Goal: Information Seeking & Learning: Learn about a topic

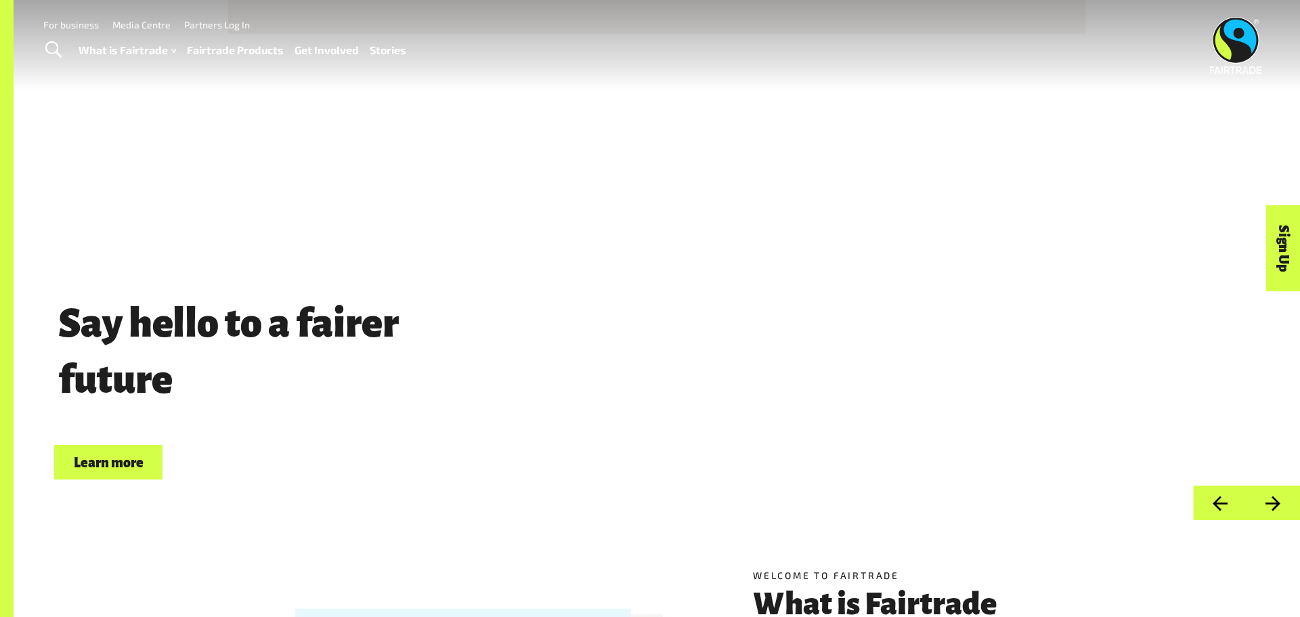
click at [1280, 497] on button "Next" at bounding box center [1274, 503] width 54 height 35
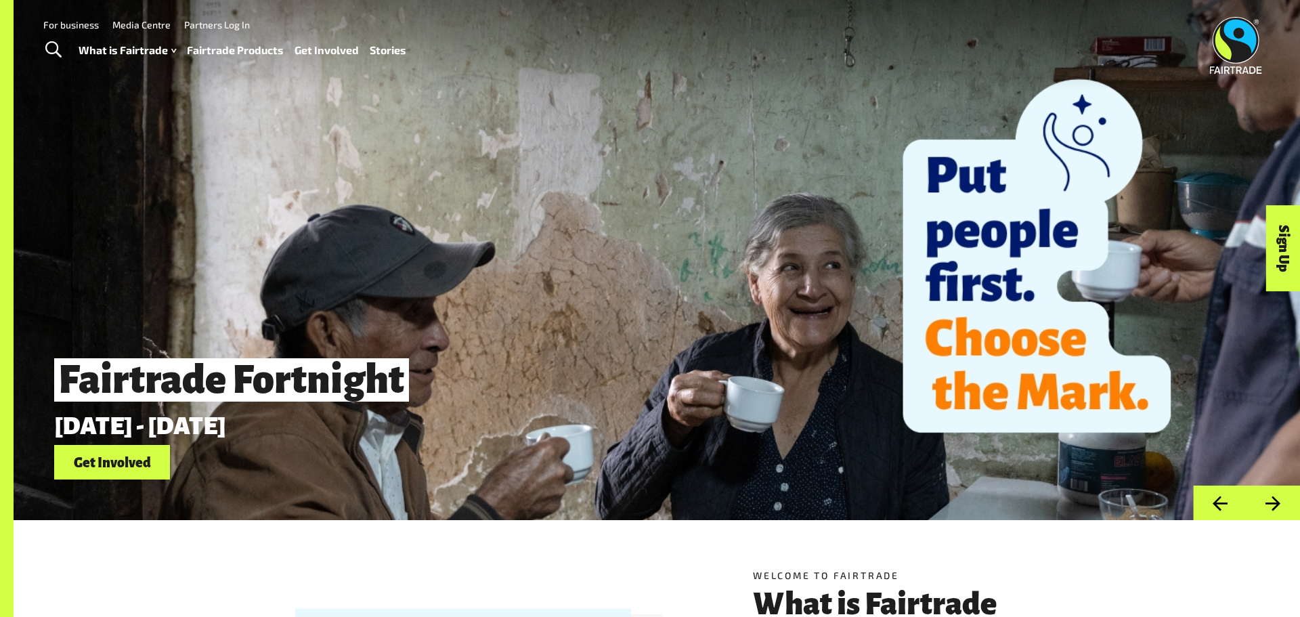
click at [1218, 497] on button "Previous" at bounding box center [1220, 503] width 54 height 35
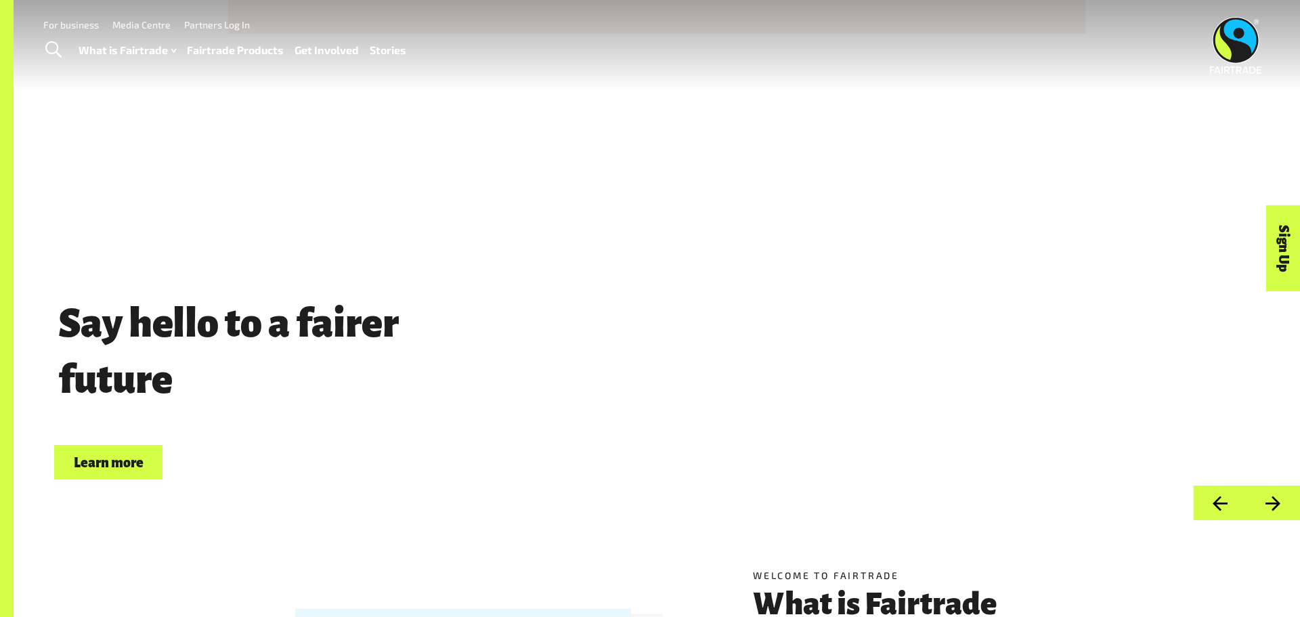
click at [1218, 497] on button "Previous" at bounding box center [1220, 503] width 54 height 35
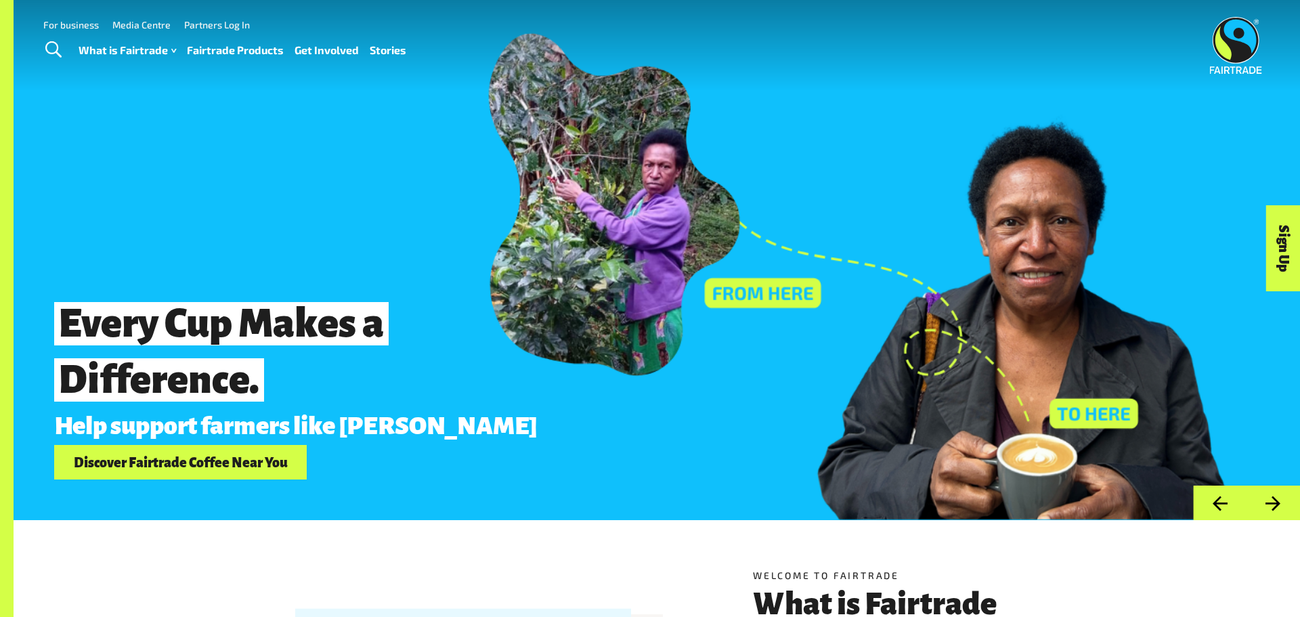
click at [1222, 504] on button "Previous" at bounding box center [1220, 503] width 54 height 35
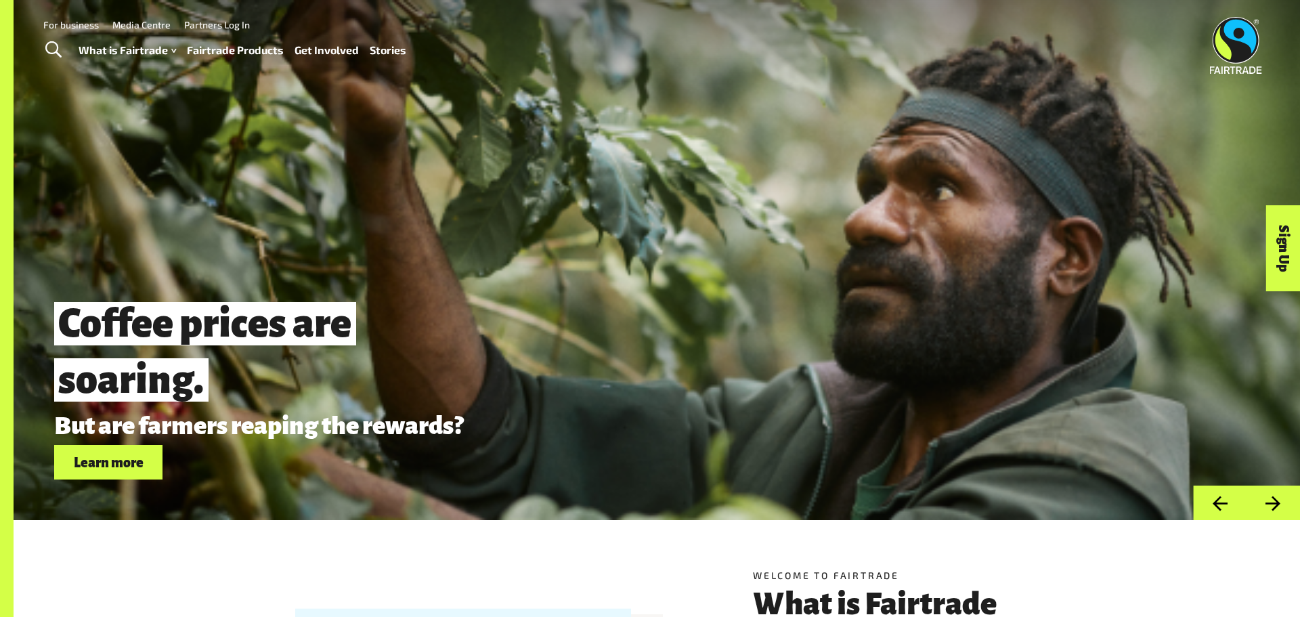
click at [1221, 505] on button "Previous" at bounding box center [1220, 503] width 54 height 35
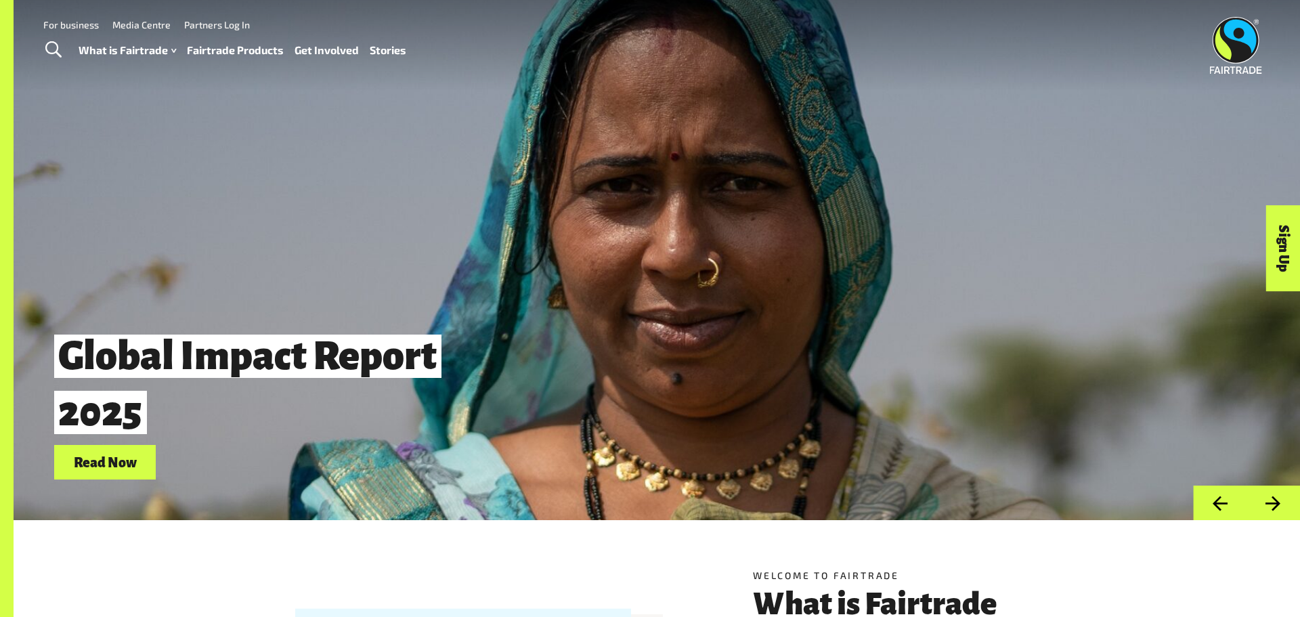
click at [1221, 505] on button "Previous" at bounding box center [1220, 503] width 54 height 35
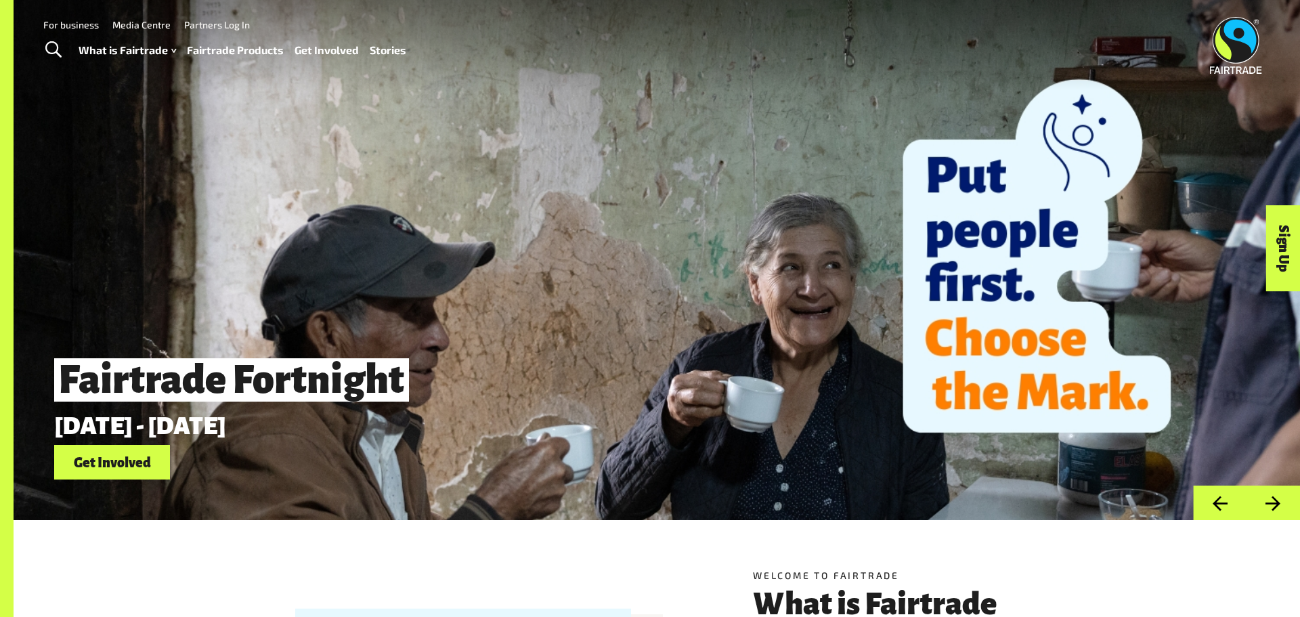
click at [1221, 506] on button "Previous" at bounding box center [1220, 503] width 54 height 35
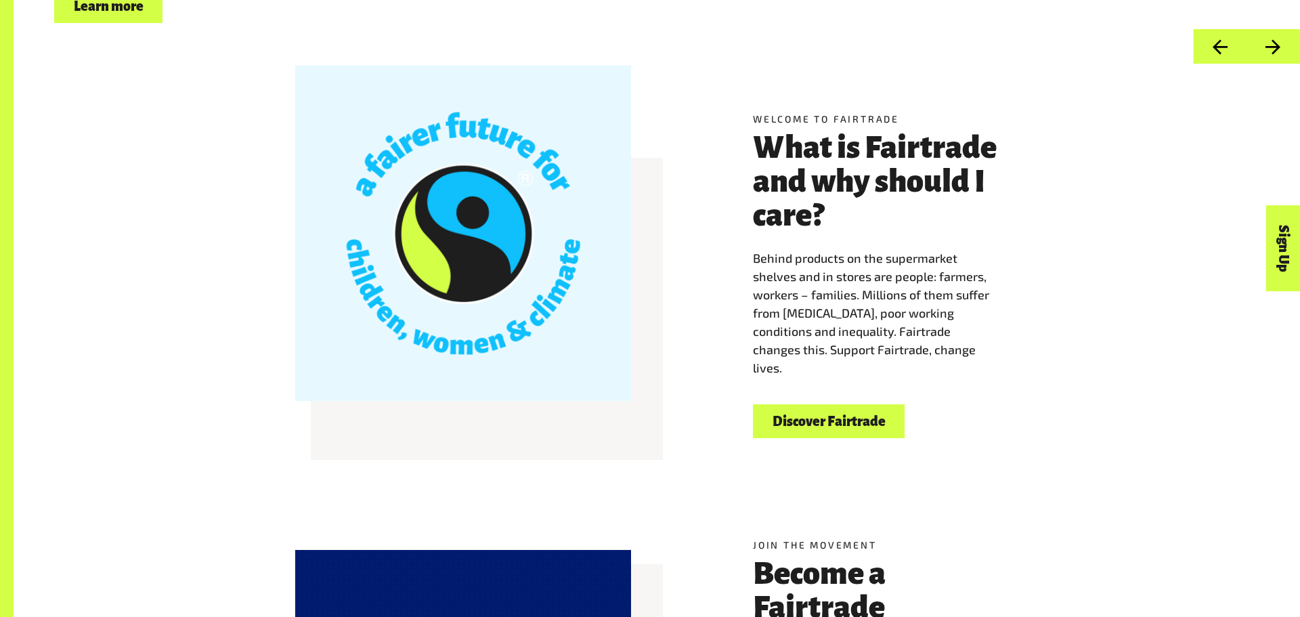
scroll to position [452, 0]
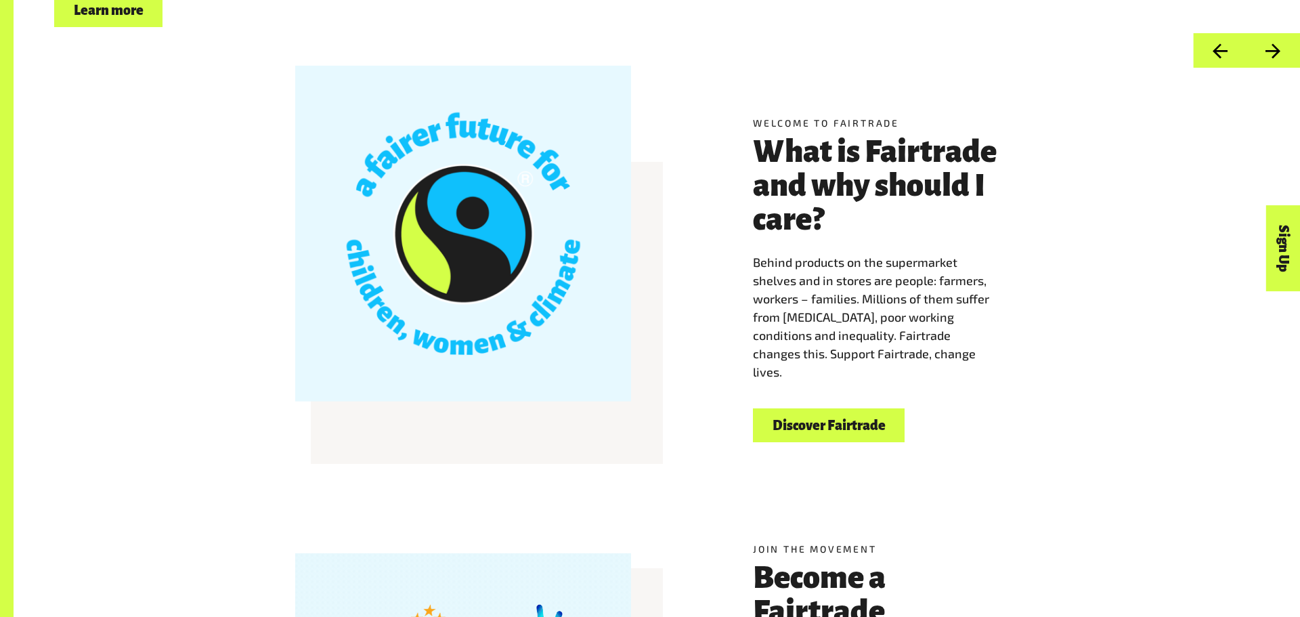
click at [804, 431] on link "Discover Fairtrade" at bounding box center [829, 425] width 152 height 35
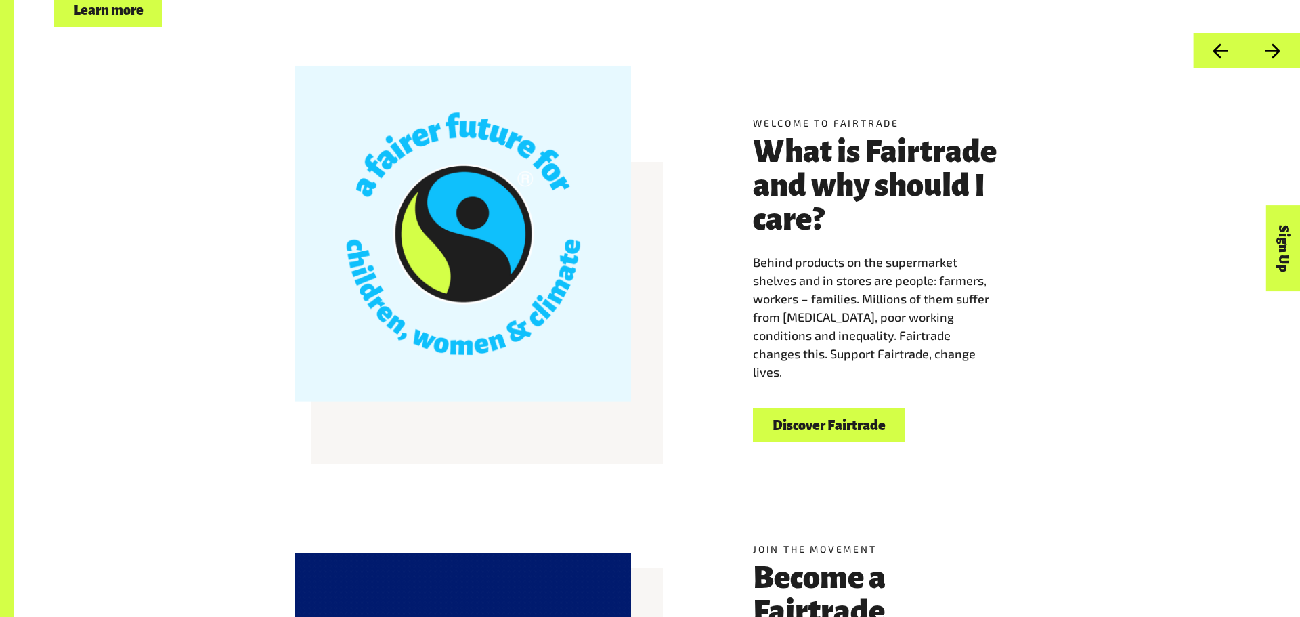
click at [804, 431] on link "Discover Fairtrade" at bounding box center [829, 425] width 152 height 35
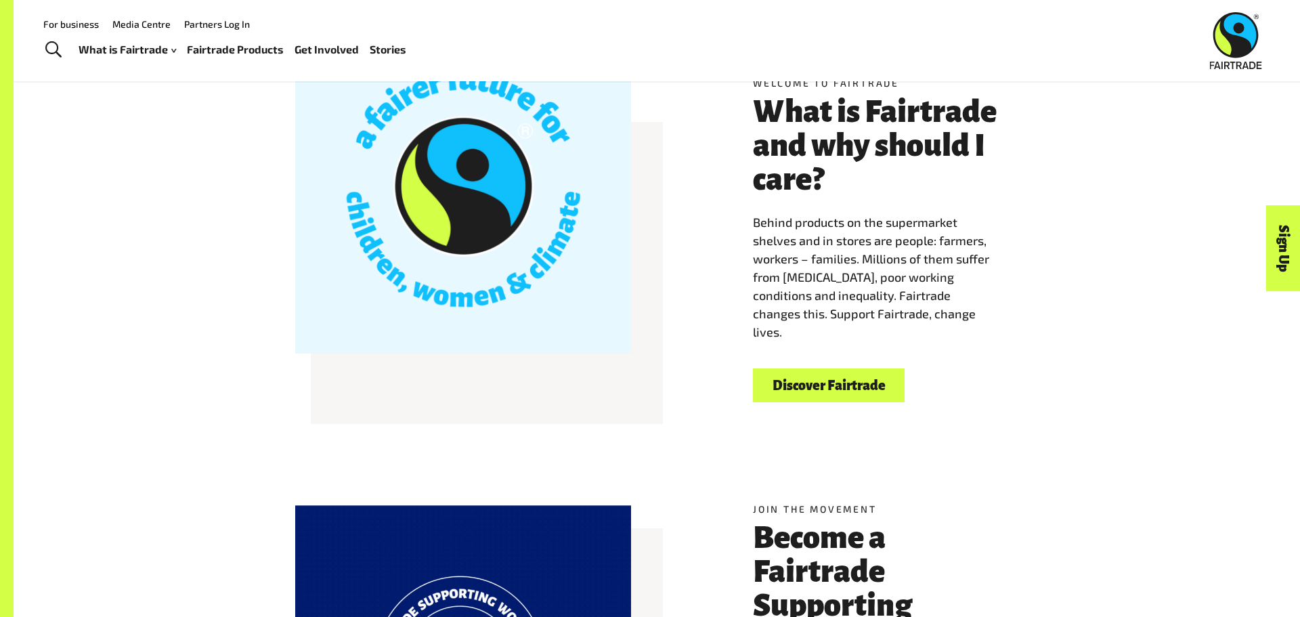
scroll to position [495, 0]
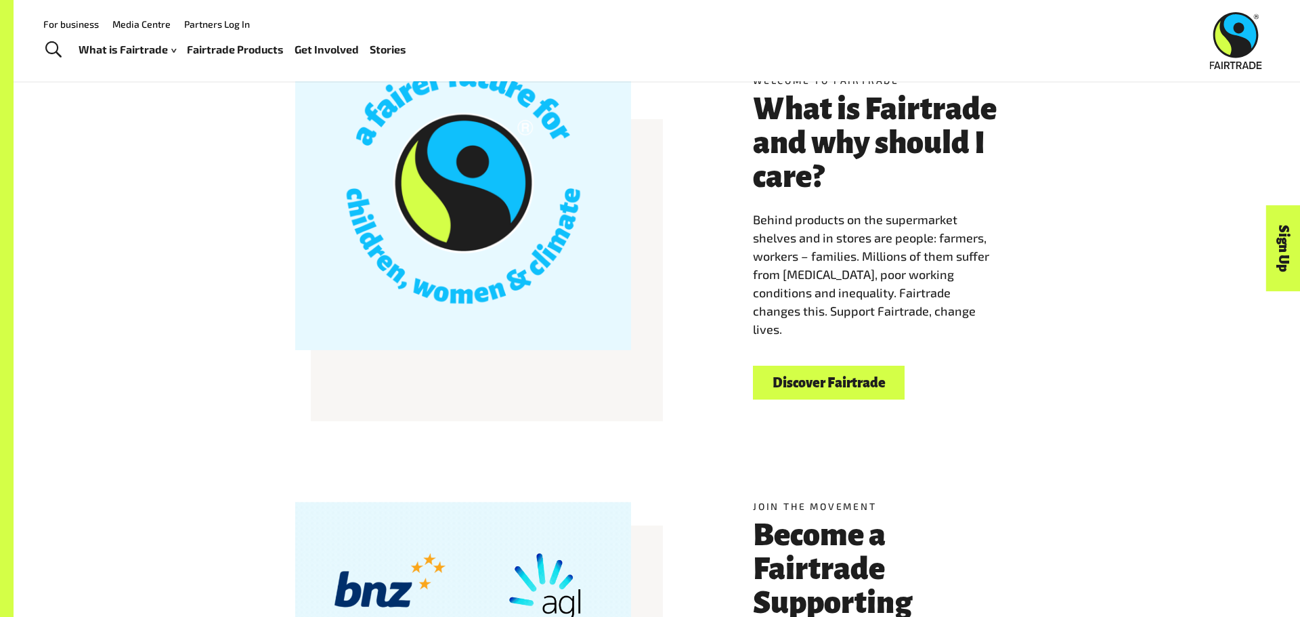
click at [251, 49] on link "Fairtrade Products" at bounding box center [235, 50] width 97 height 20
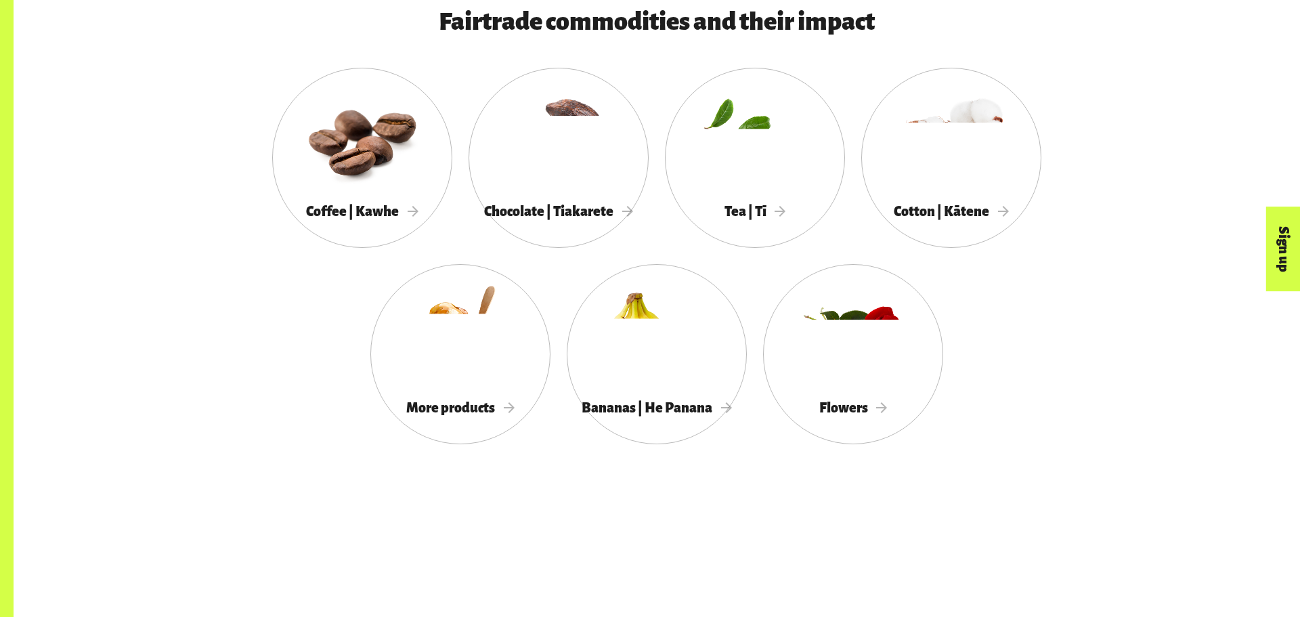
scroll to position [1371, 0]
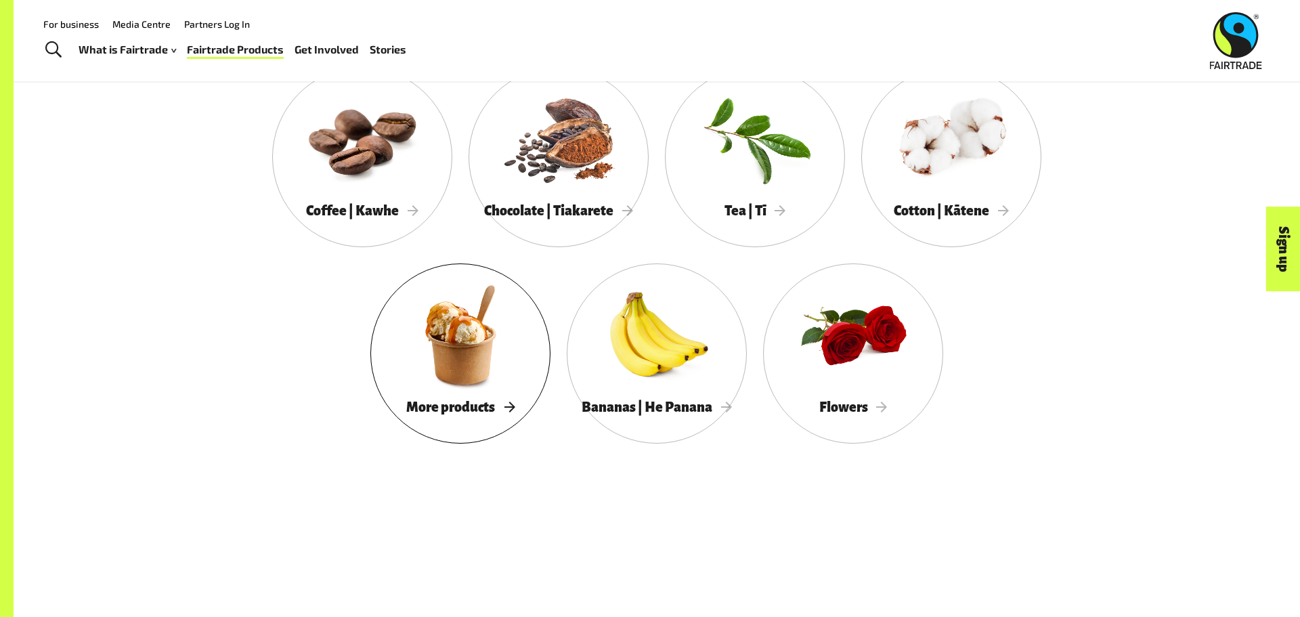
click at [510, 310] on div at bounding box center [460, 334] width 180 height 117
click at [560, 152] on div at bounding box center [559, 138] width 180 height 117
click at [411, 135] on div at bounding box center [362, 138] width 180 height 117
click at [955, 164] on div at bounding box center [951, 138] width 180 height 117
click at [714, 349] on div at bounding box center [657, 334] width 180 height 117
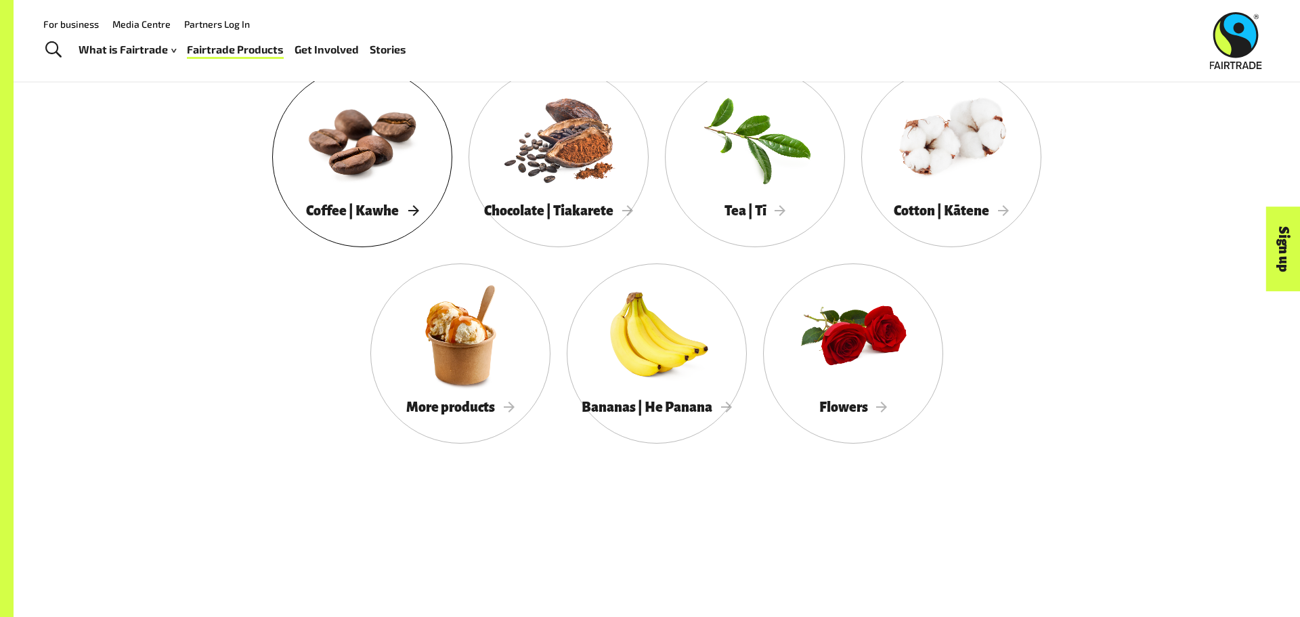
click at [334, 175] on div at bounding box center [362, 138] width 180 height 117
click at [970, 169] on div at bounding box center [951, 138] width 180 height 117
click at [983, 157] on div at bounding box center [951, 138] width 180 height 117
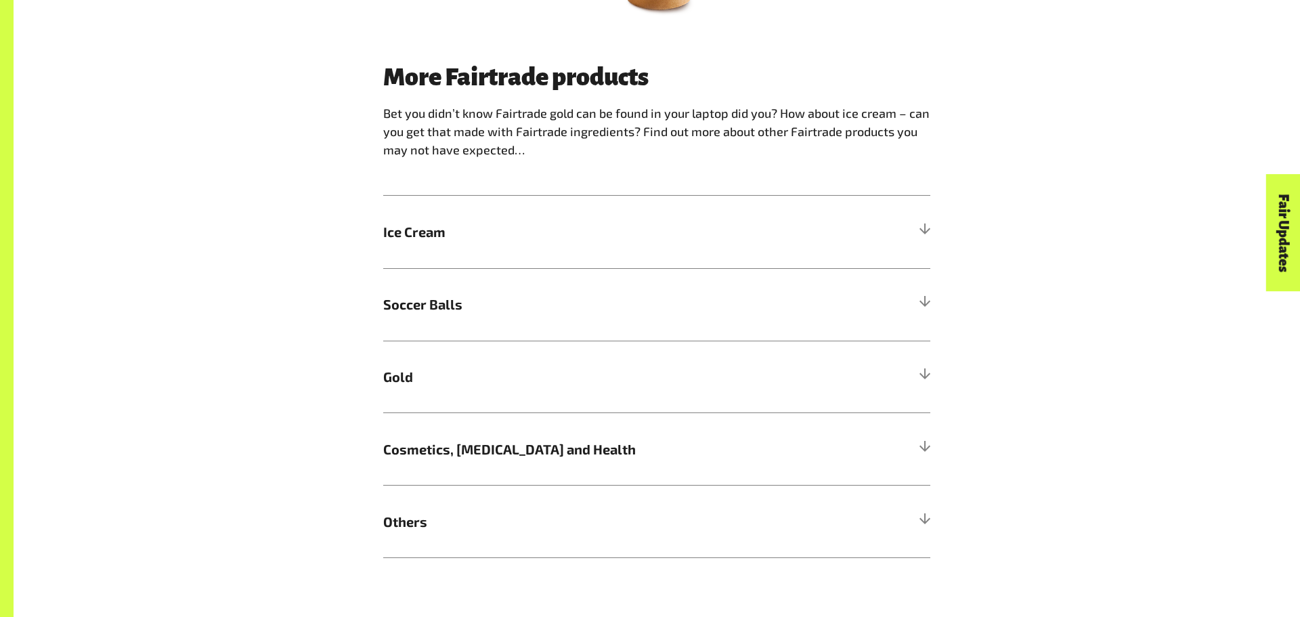
scroll to position [907, 0]
click at [465, 508] on h5 "Others" at bounding box center [656, 520] width 547 height 72
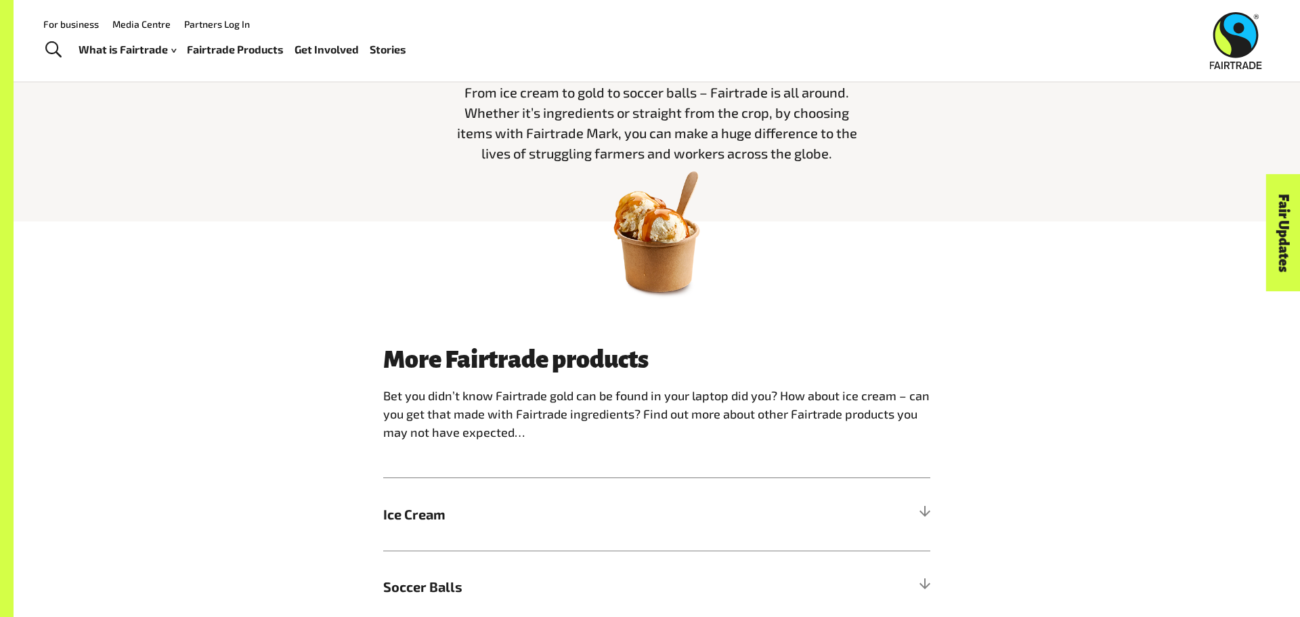
scroll to position [623, 0]
click at [428, 515] on span "Ice Cream" at bounding box center [588, 515] width 410 height 20
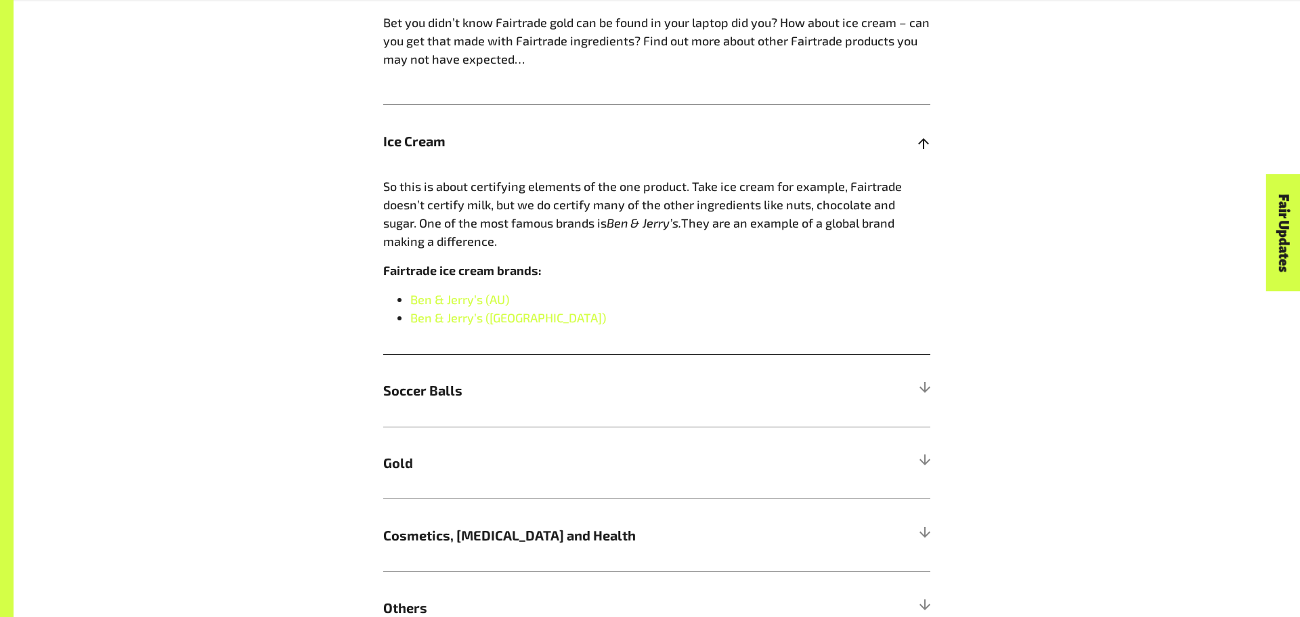
scroll to position [996, 0]
click at [453, 320] on link "Ben & Jerry’s ([GEOGRAPHIC_DATA])" at bounding box center [508, 319] width 196 height 15
click at [469, 402] on h5 "Soccer Balls" at bounding box center [656, 392] width 547 height 72
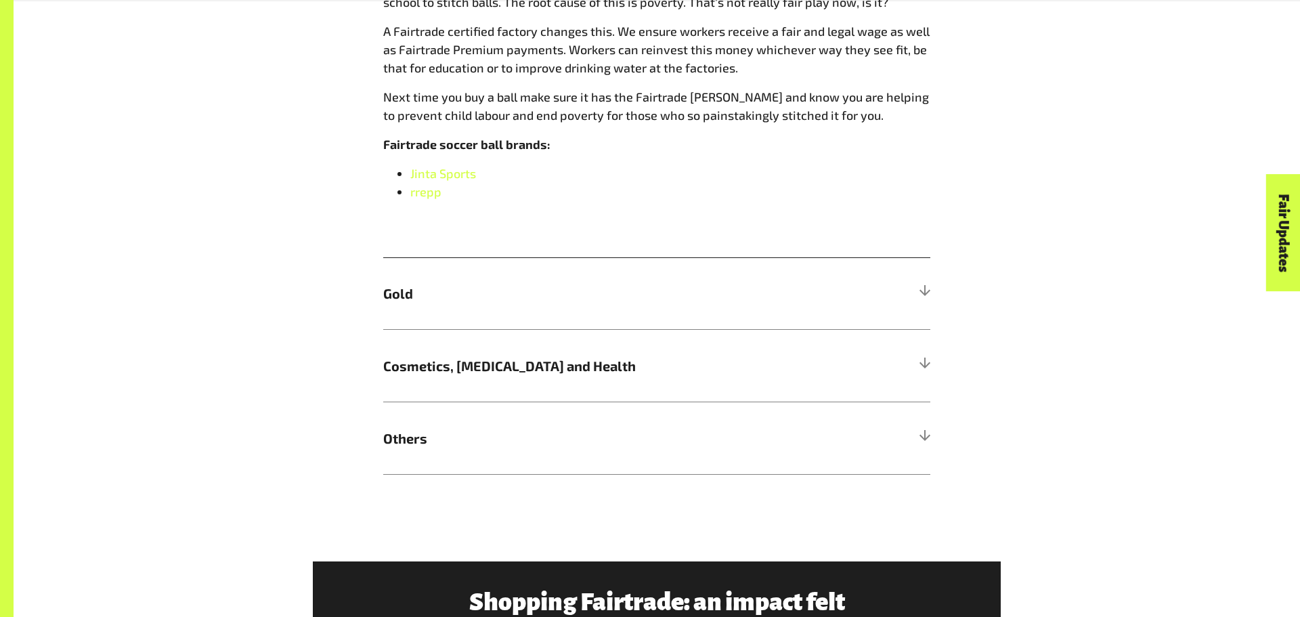
scroll to position [1352, 0]
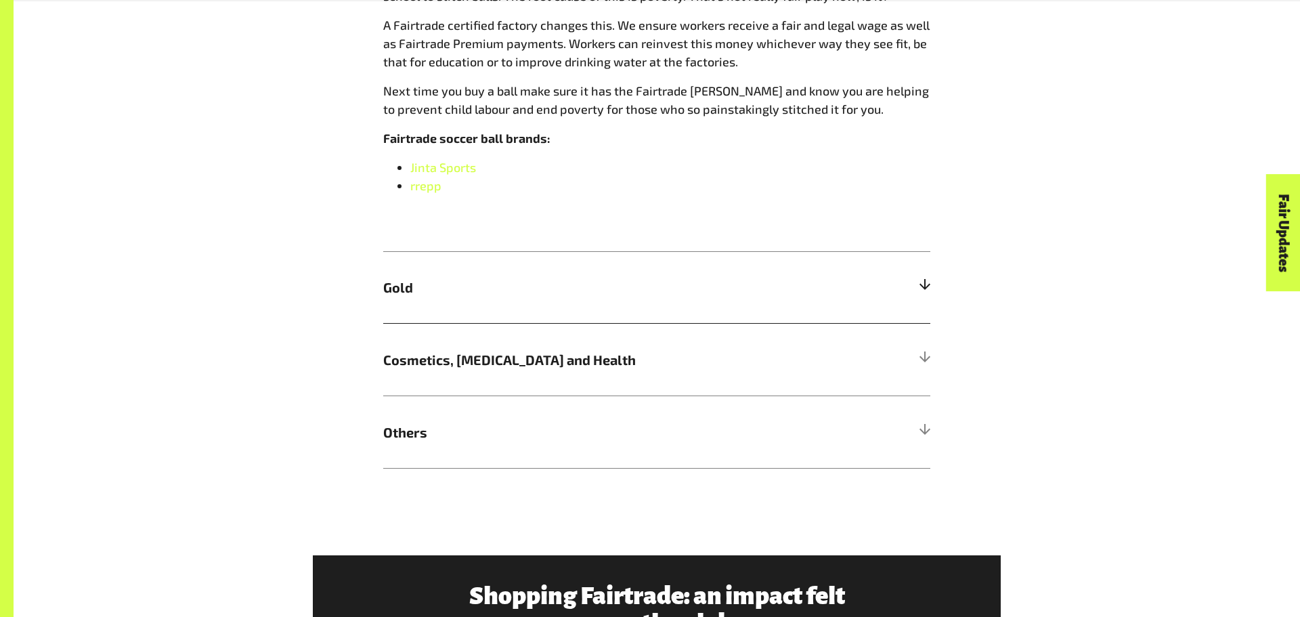
click at [463, 293] on span "Gold" at bounding box center [588, 287] width 410 height 20
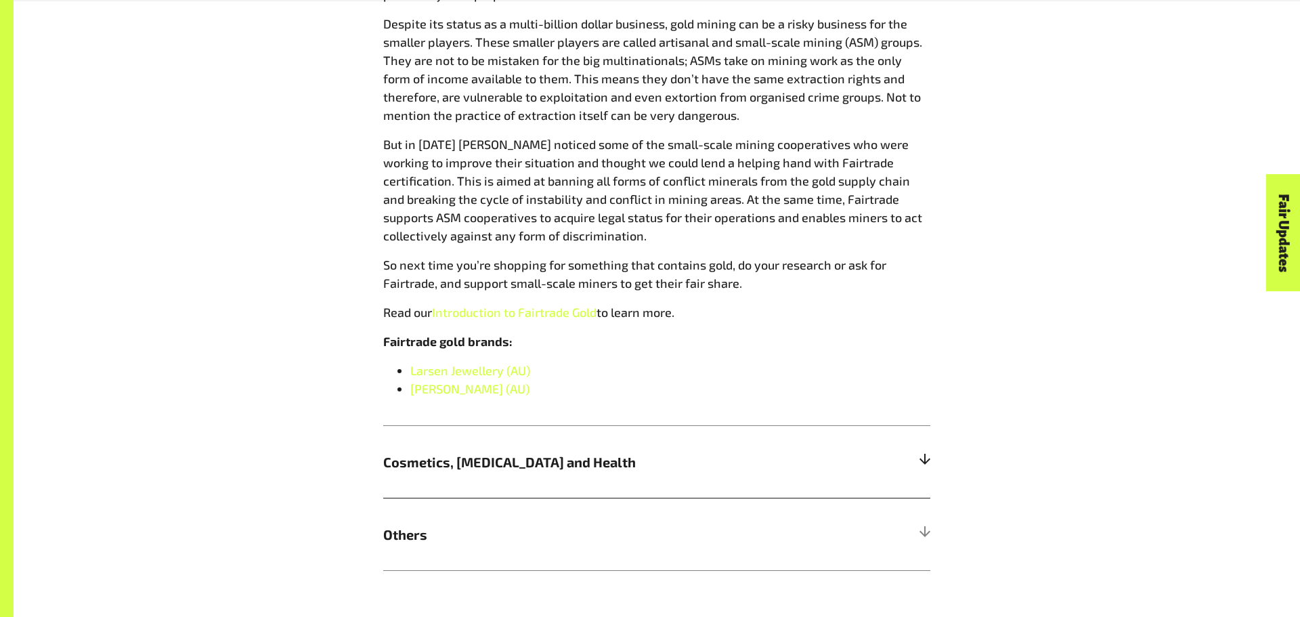
click at [522, 468] on span "Cosmetics, Skin Care and Health" at bounding box center [588, 462] width 410 height 20
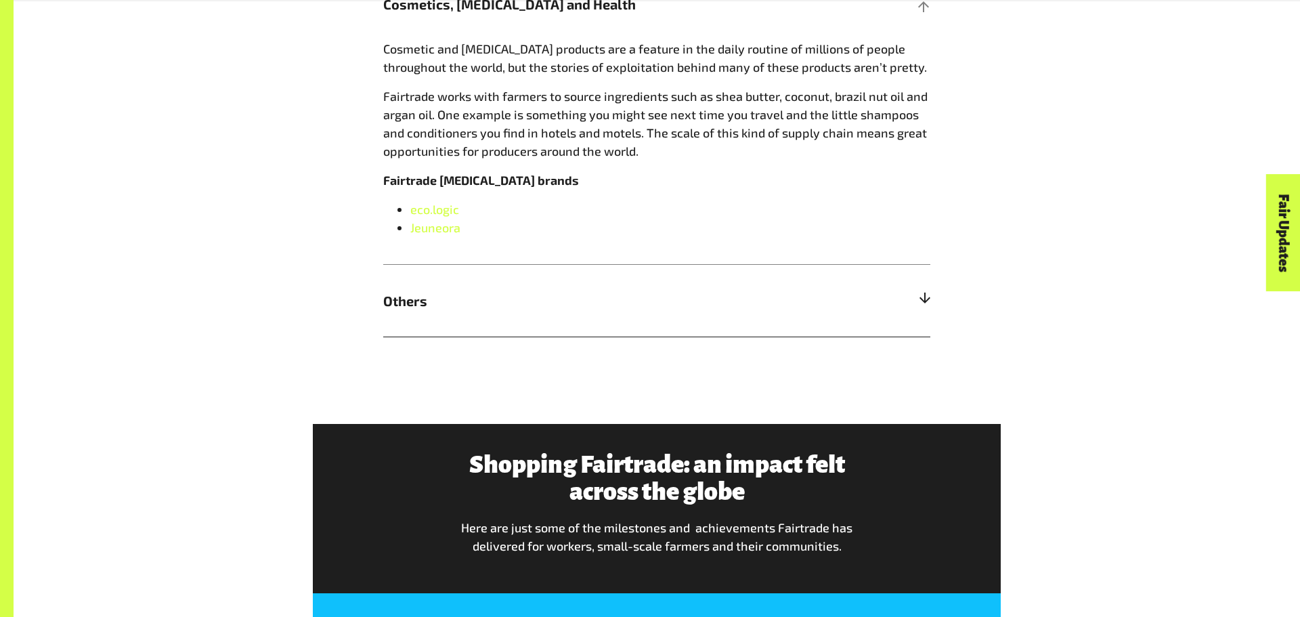
click at [475, 299] on span "Others" at bounding box center [588, 301] width 410 height 20
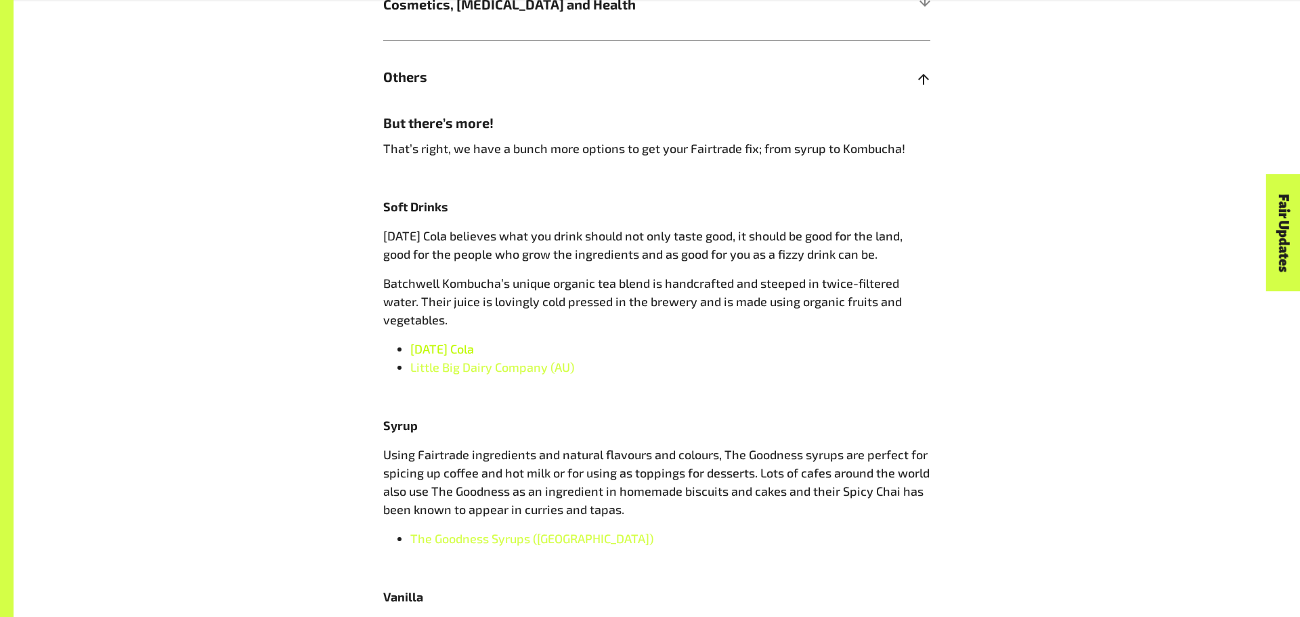
click at [448, 349] on span "Karma Cola" at bounding box center [442, 348] width 64 height 15
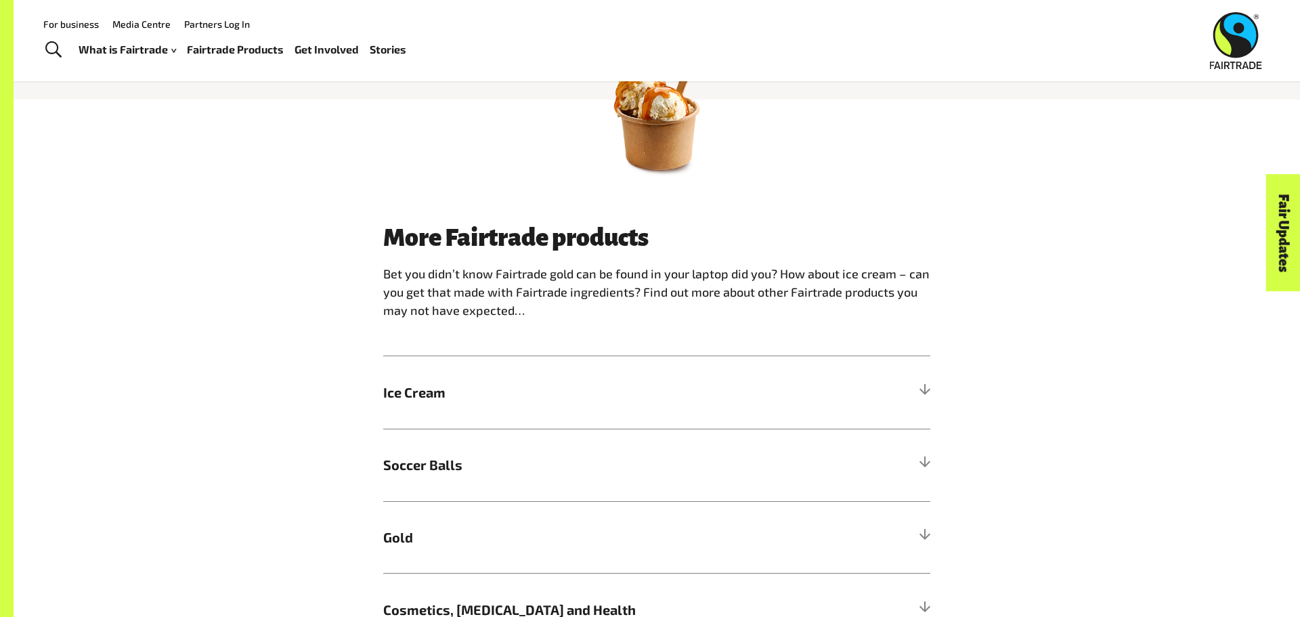
scroll to position [748, 0]
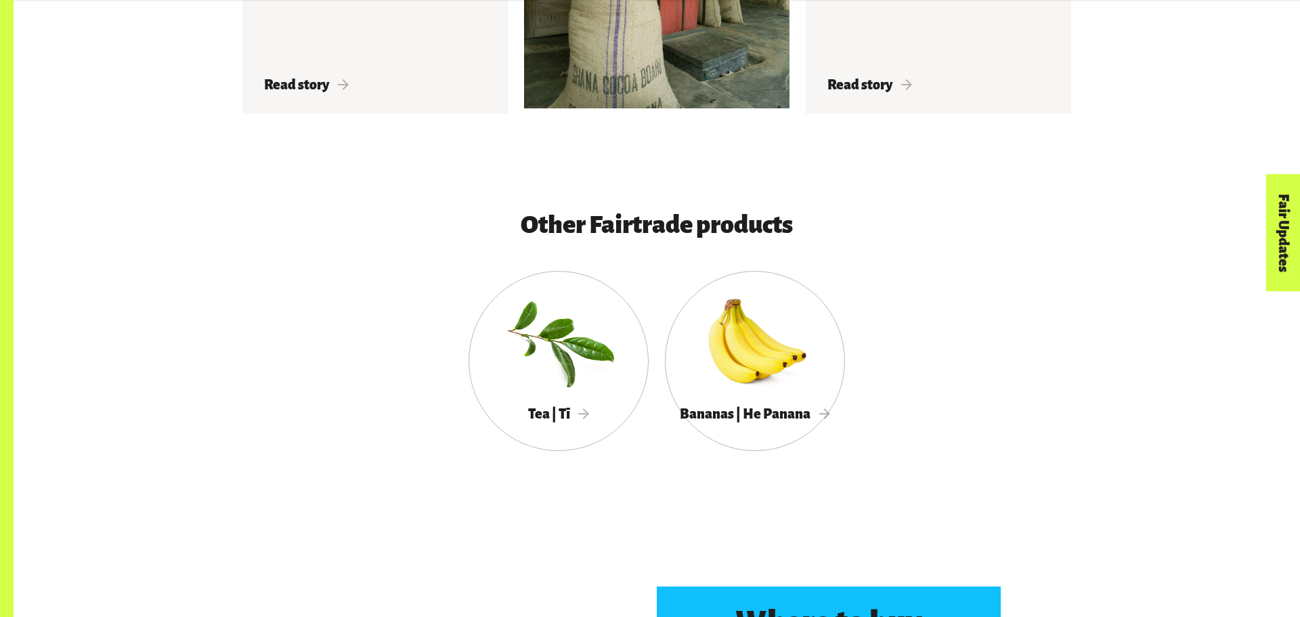
scroll to position [2475, 0]
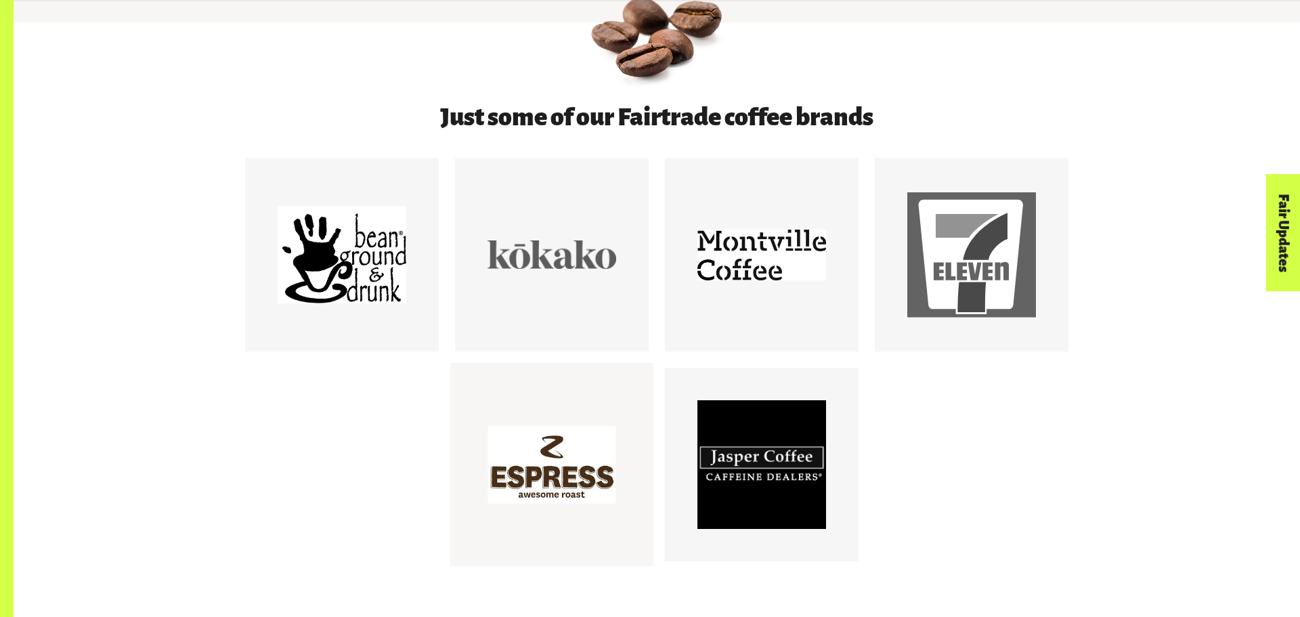
scroll to position [787, 0]
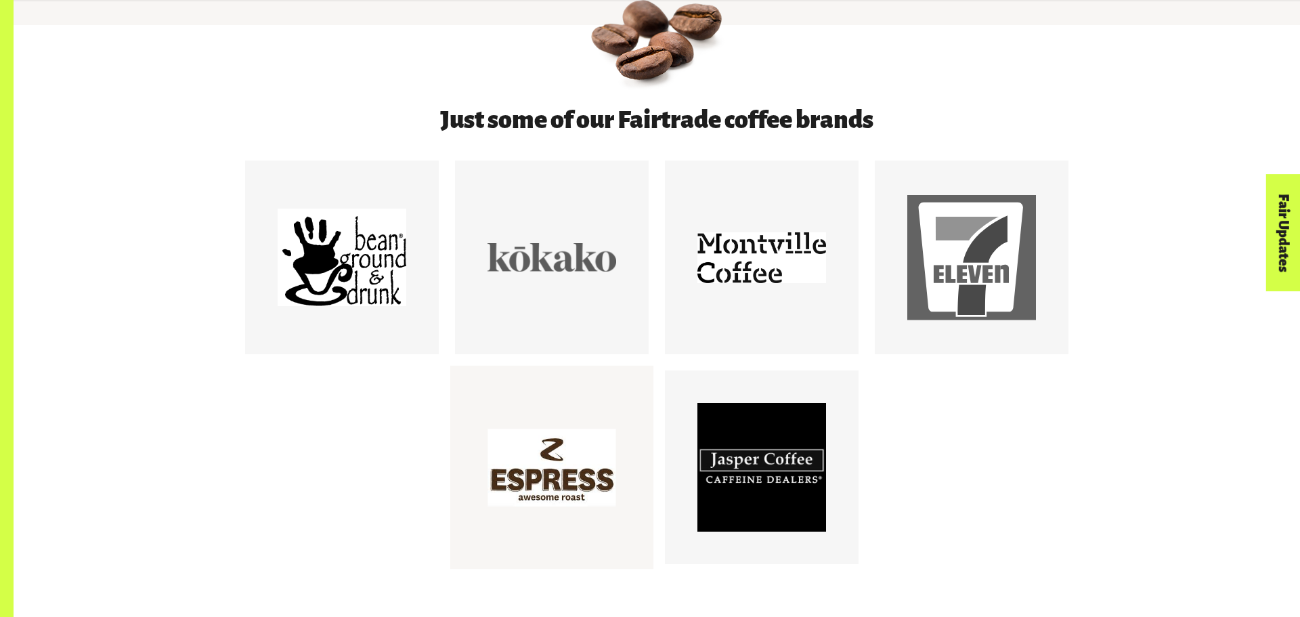
click at [544, 500] on div at bounding box center [552, 467] width 129 height 129
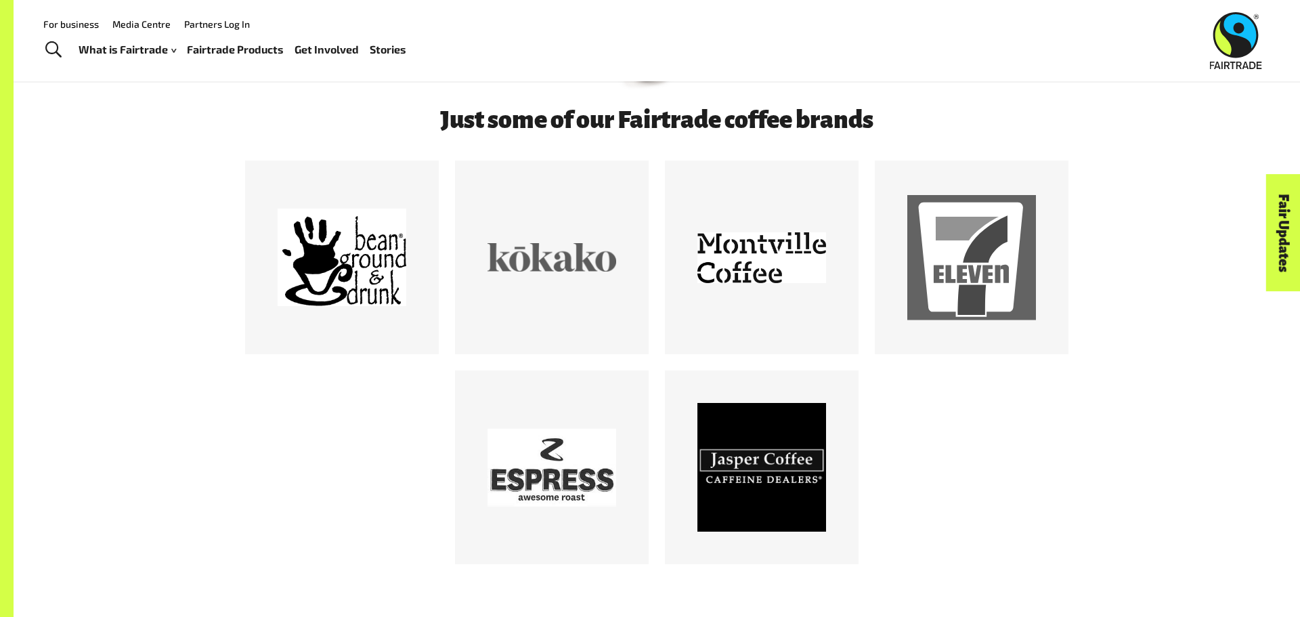
scroll to position [0, 0]
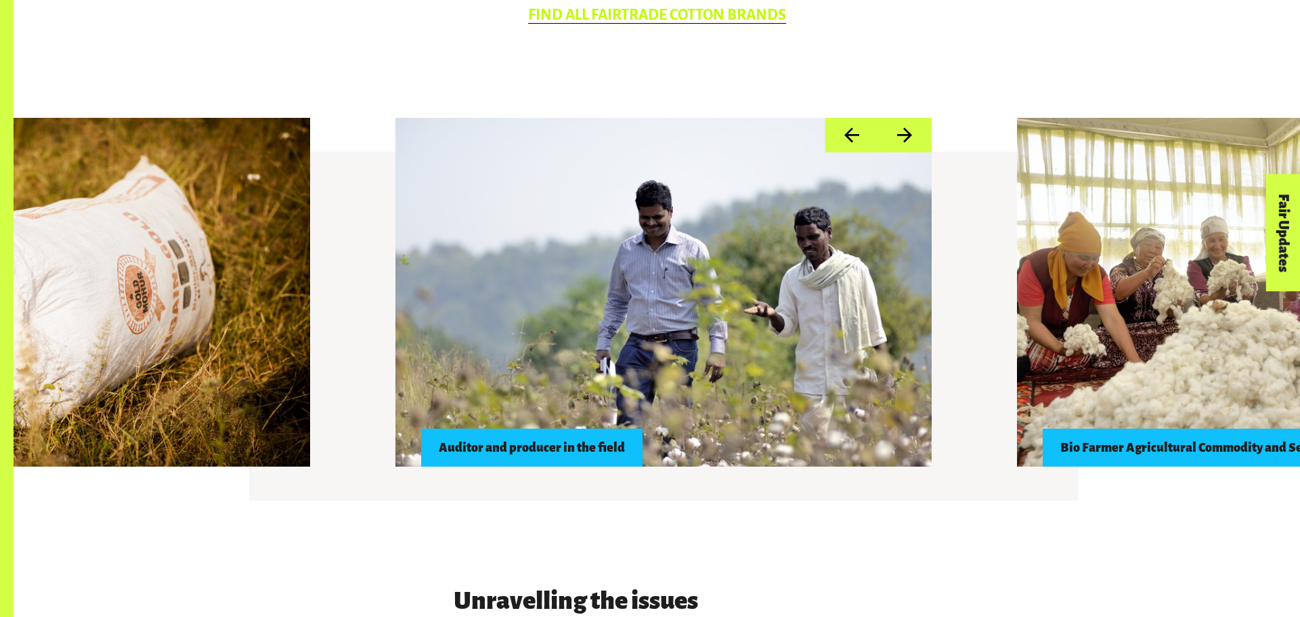
scroll to position [1207, 0]
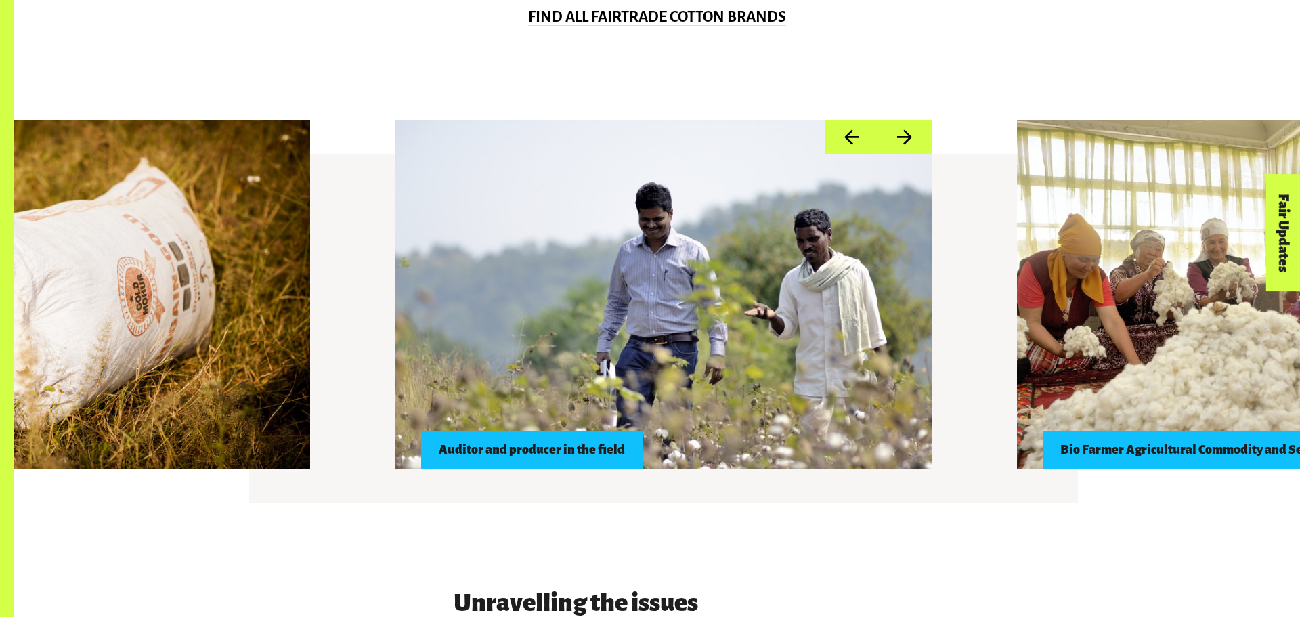
click at [895, 145] on button "Next" at bounding box center [905, 137] width 54 height 35
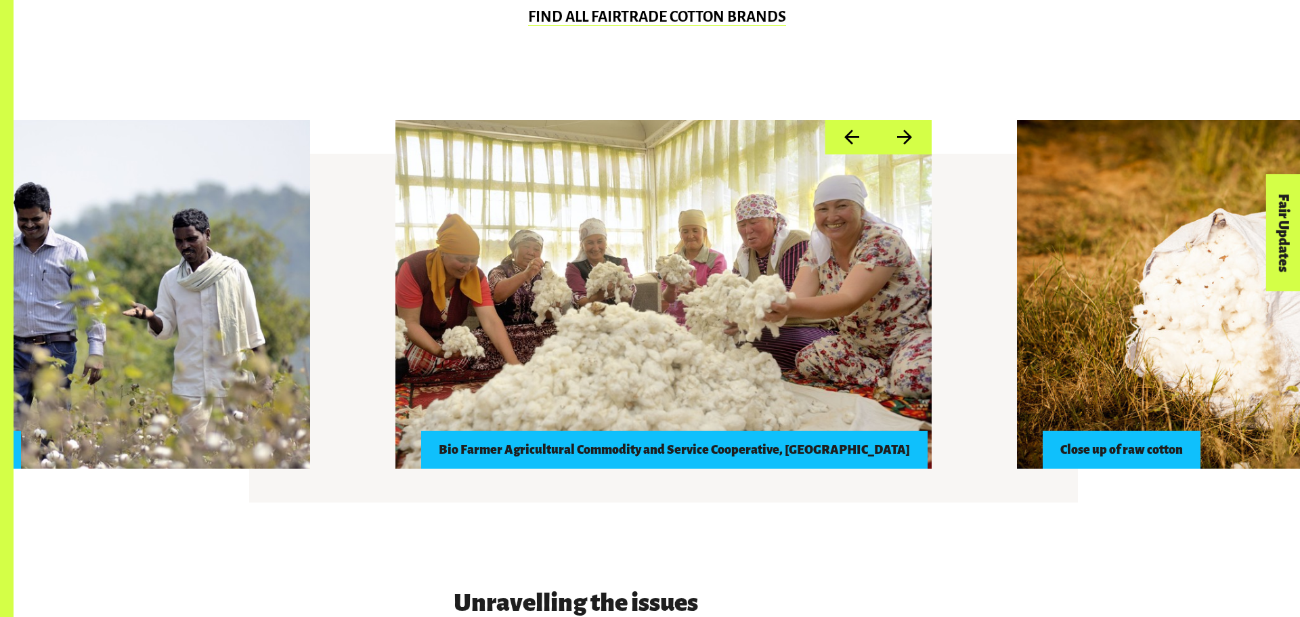
click at [895, 145] on button "Next" at bounding box center [905, 137] width 54 height 35
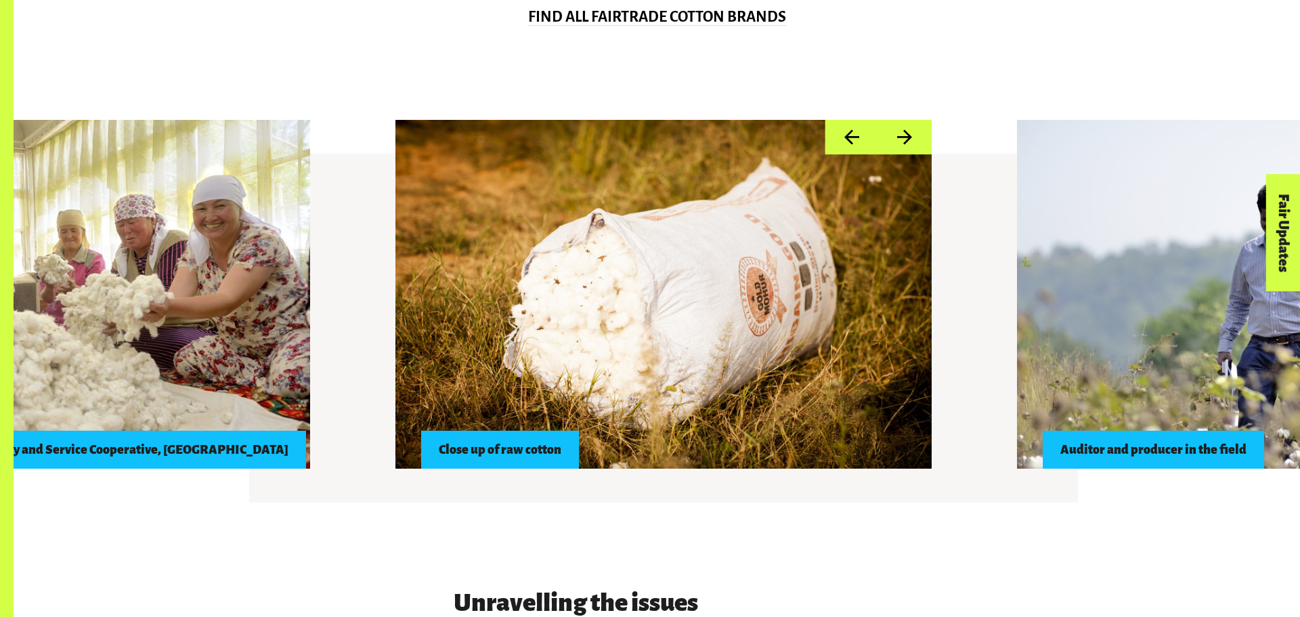
click at [895, 145] on button "Next" at bounding box center [905, 137] width 54 height 35
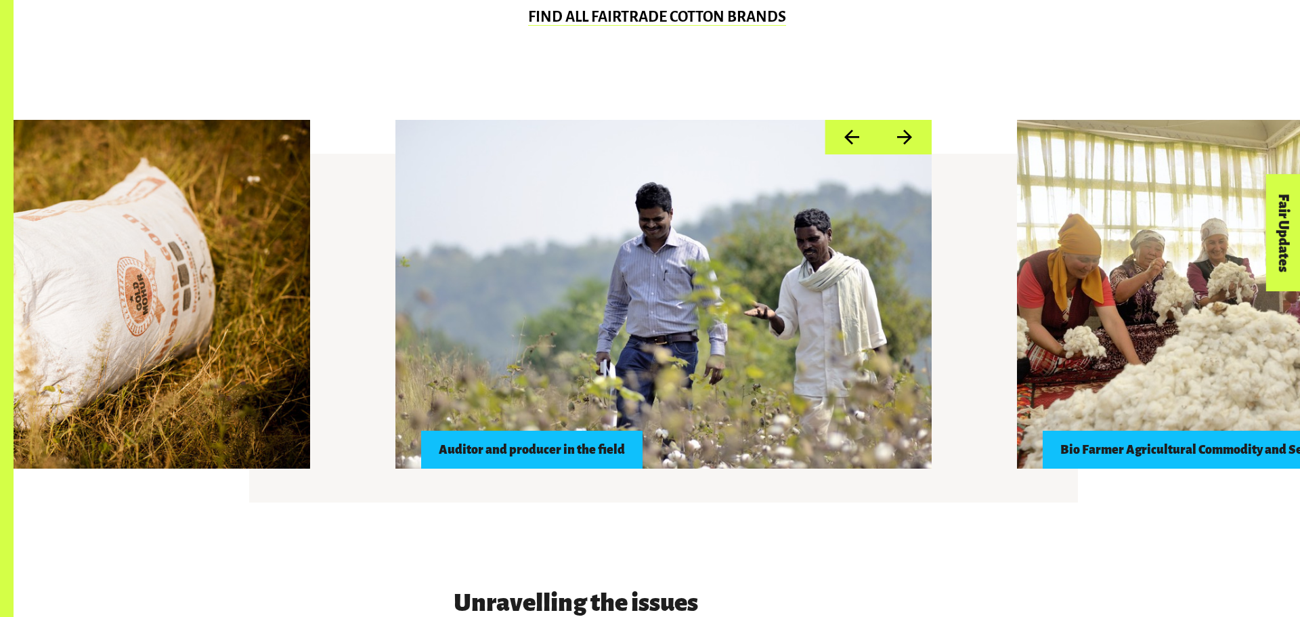
click at [895, 145] on button "Next" at bounding box center [905, 137] width 54 height 35
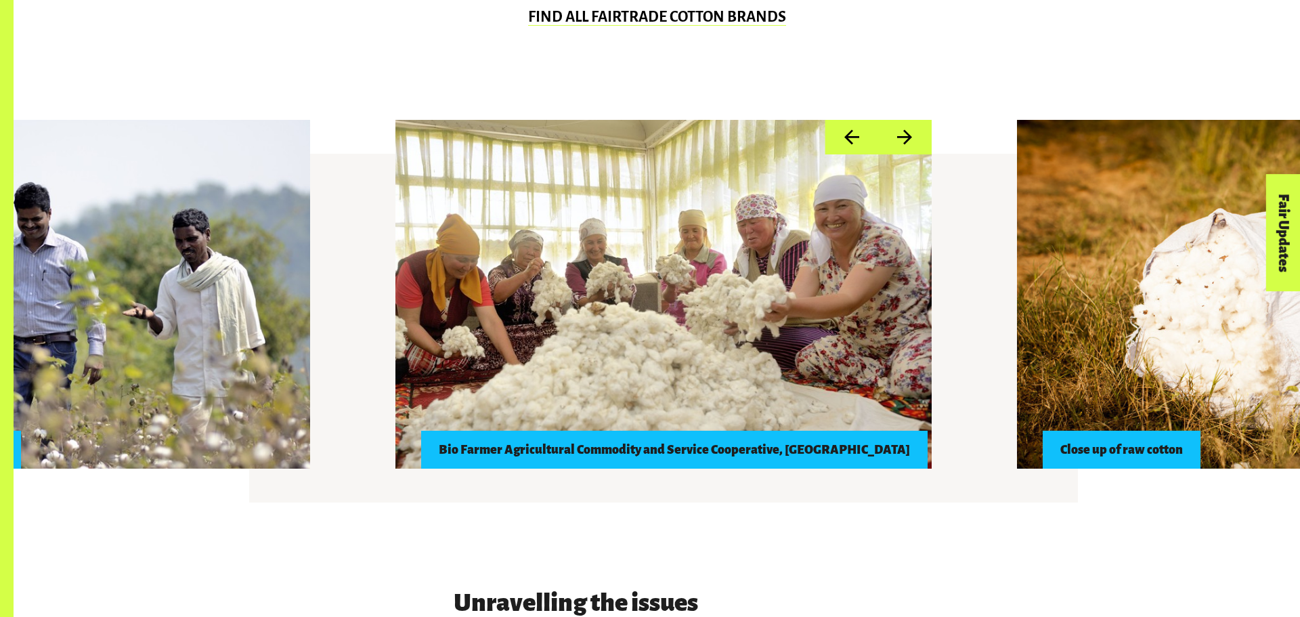
click at [895, 145] on button "Next" at bounding box center [905, 137] width 54 height 35
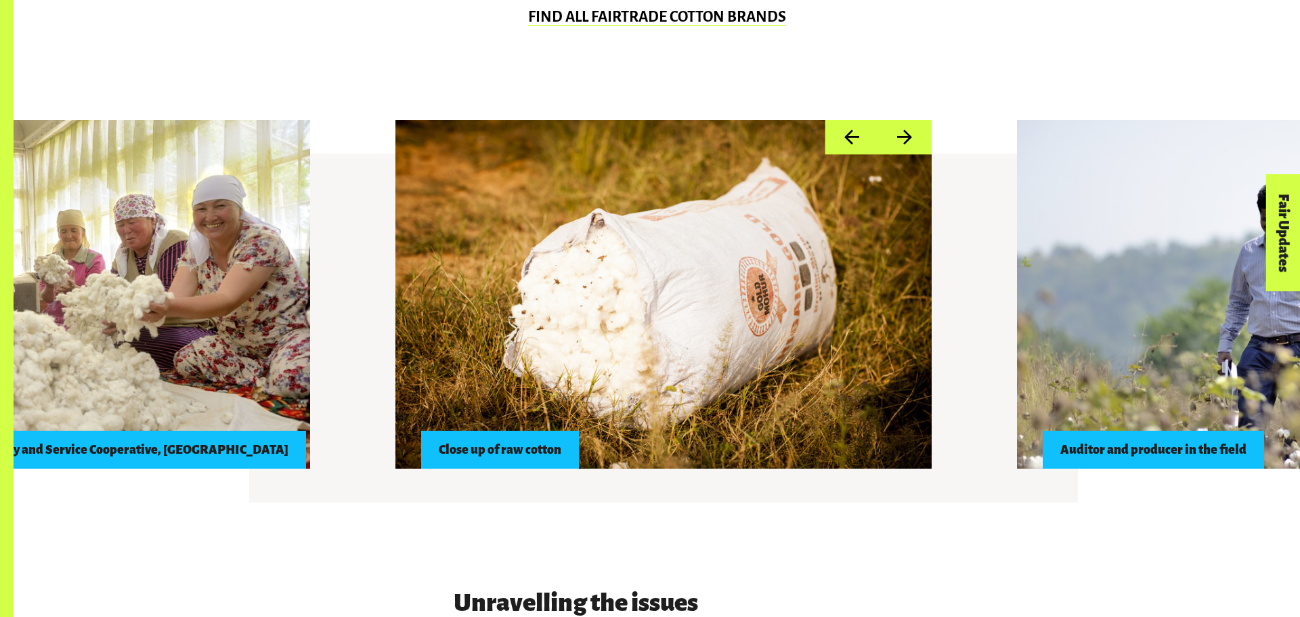
click at [895, 145] on button "Next" at bounding box center [905, 137] width 54 height 35
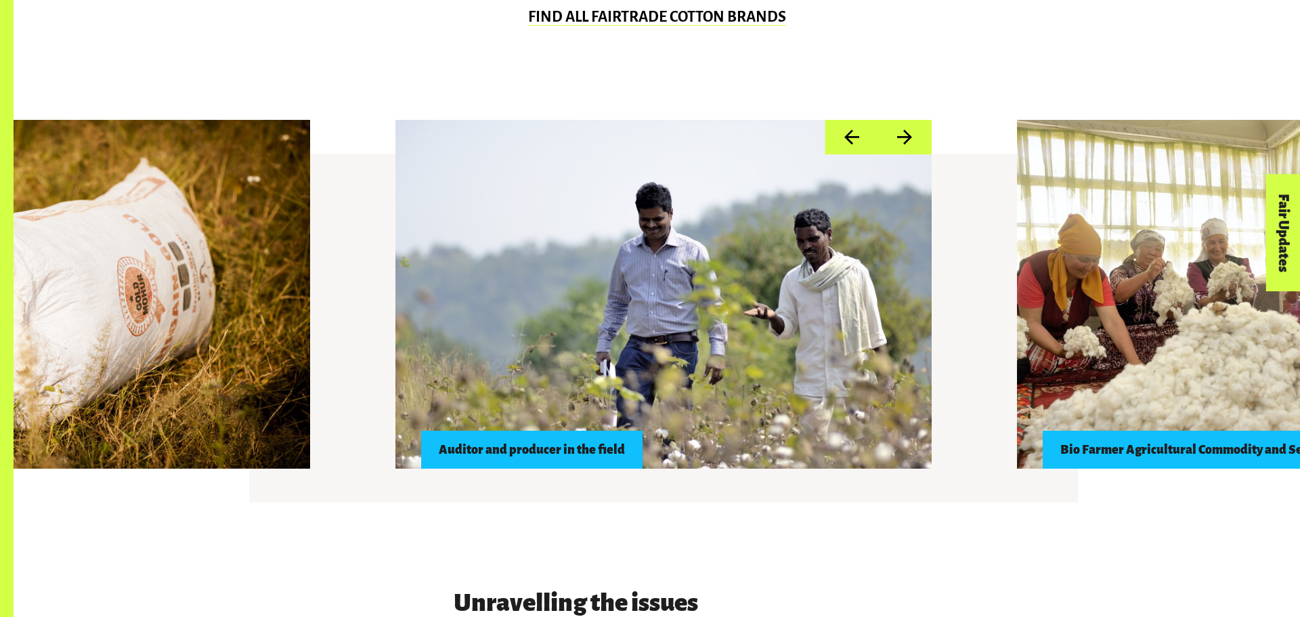
click at [895, 145] on button "Next" at bounding box center [905, 137] width 54 height 35
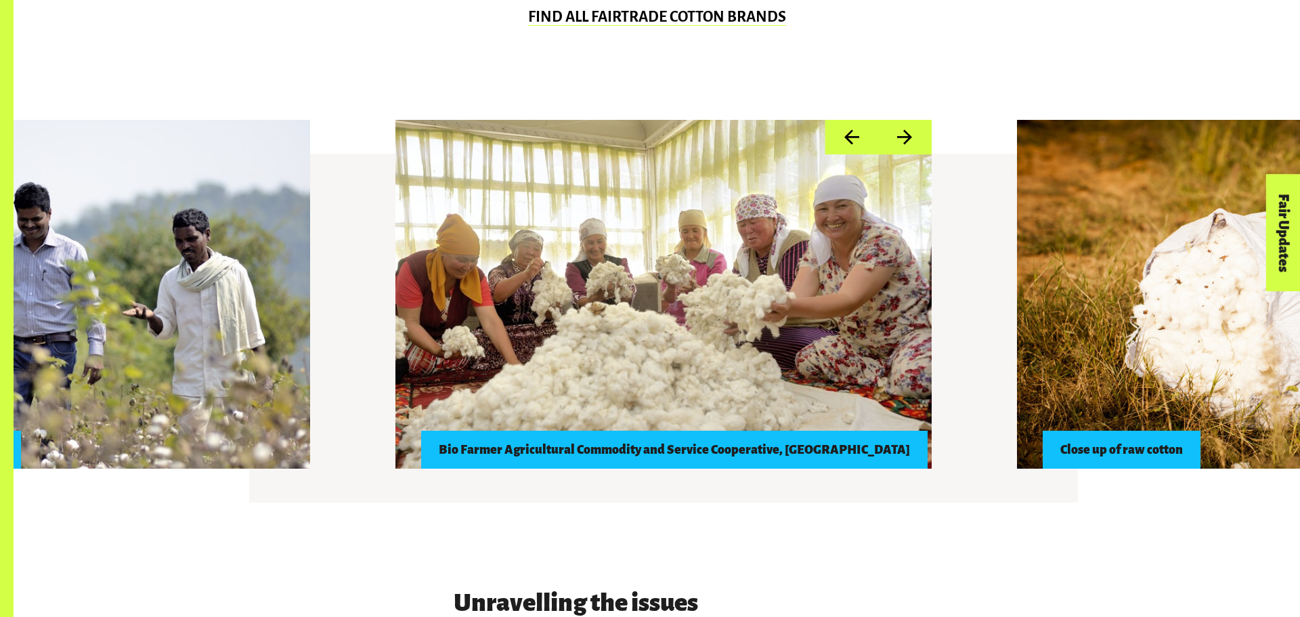
click at [895, 145] on button "Next" at bounding box center [905, 137] width 54 height 35
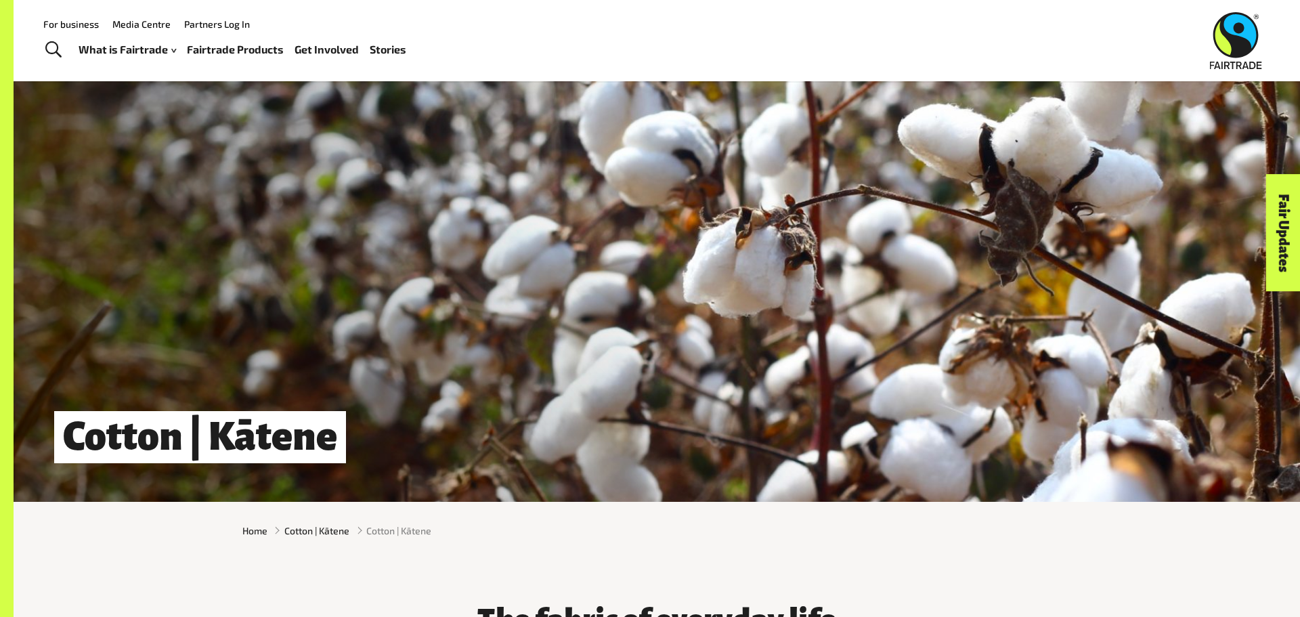
scroll to position [0, 0]
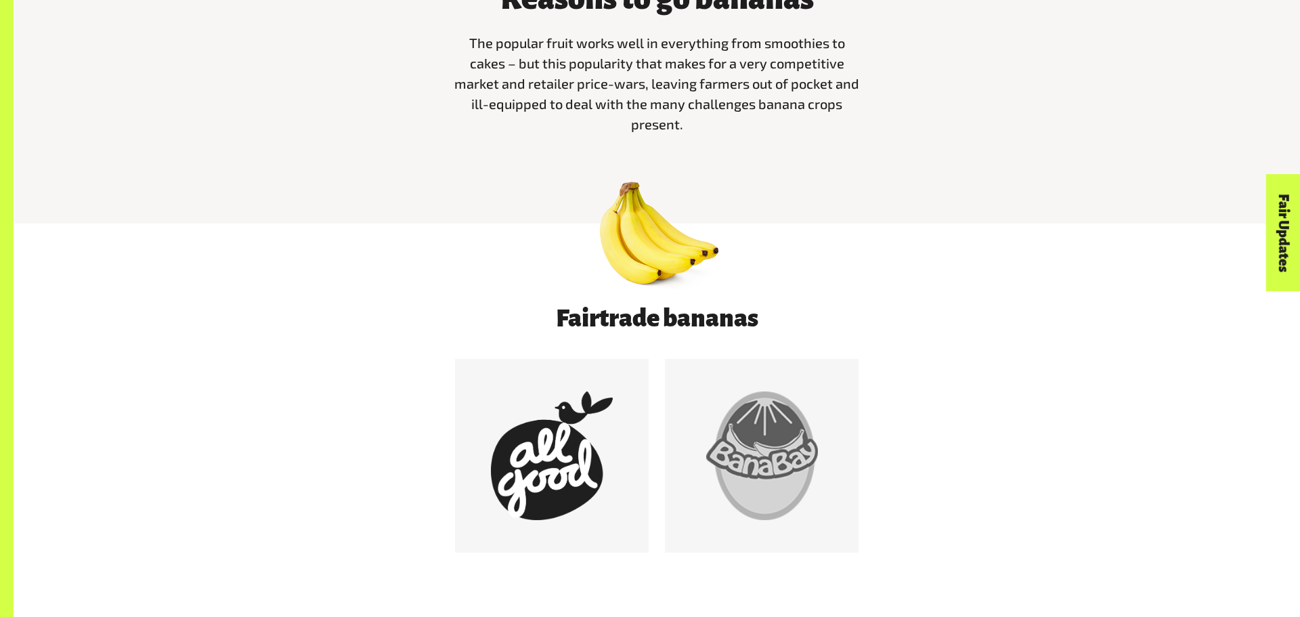
scroll to position [665, 0]
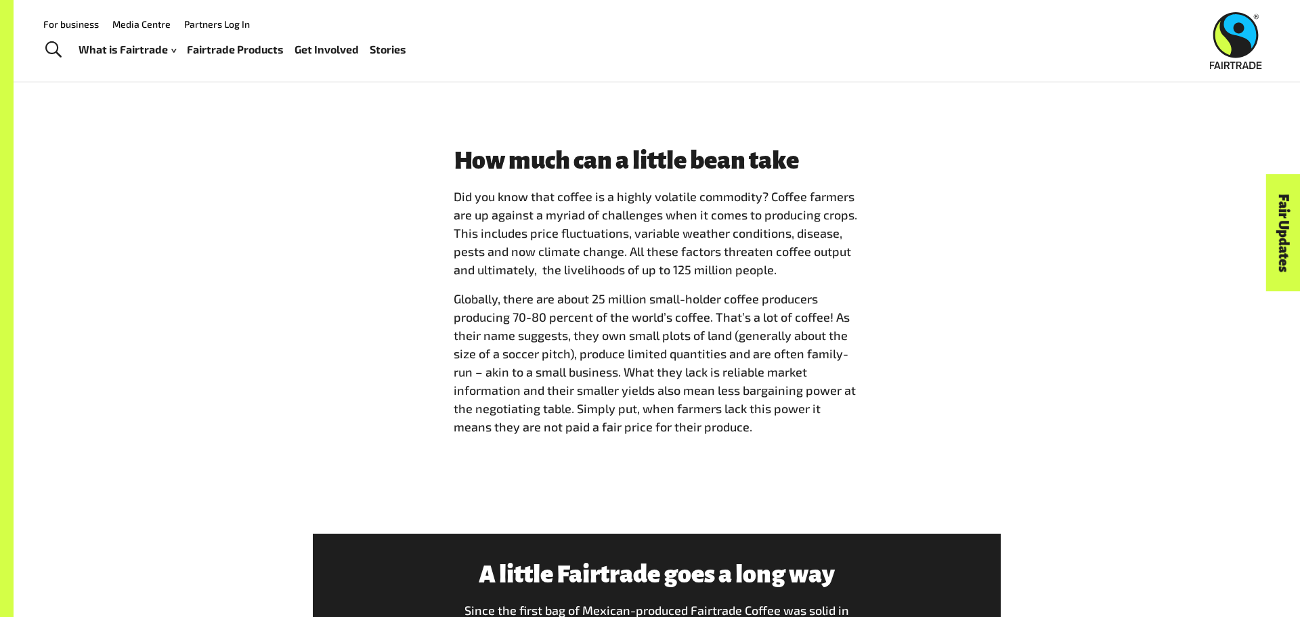
scroll to position [1866, 0]
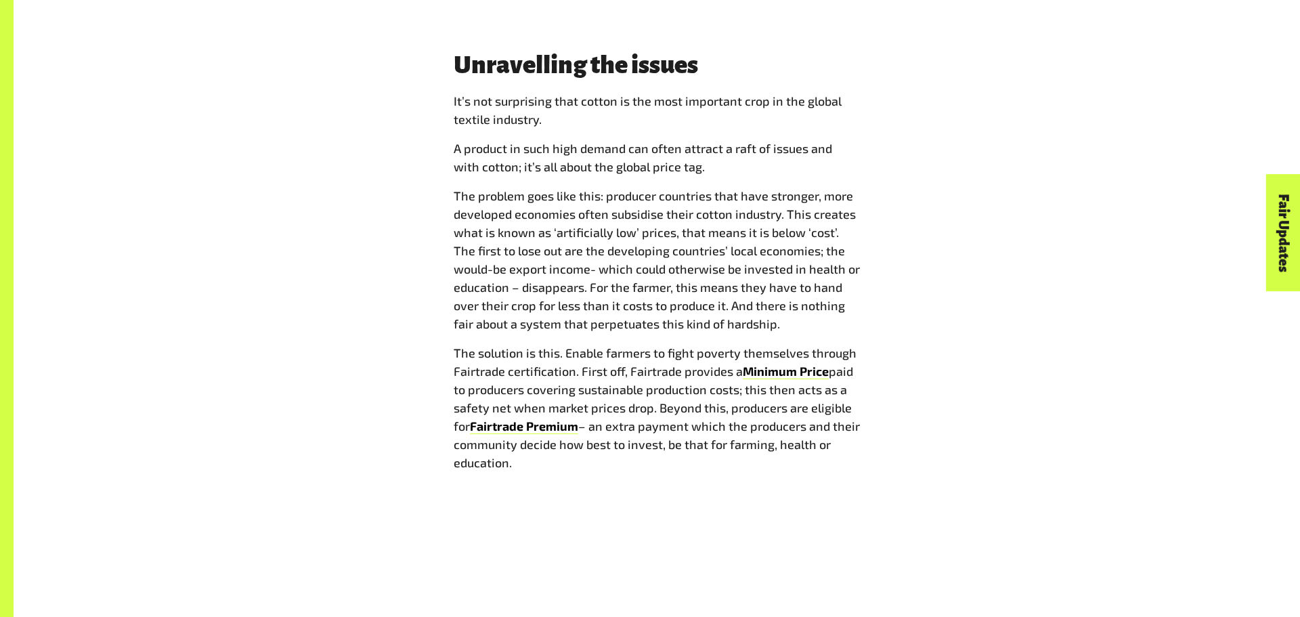
scroll to position [1744, 0]
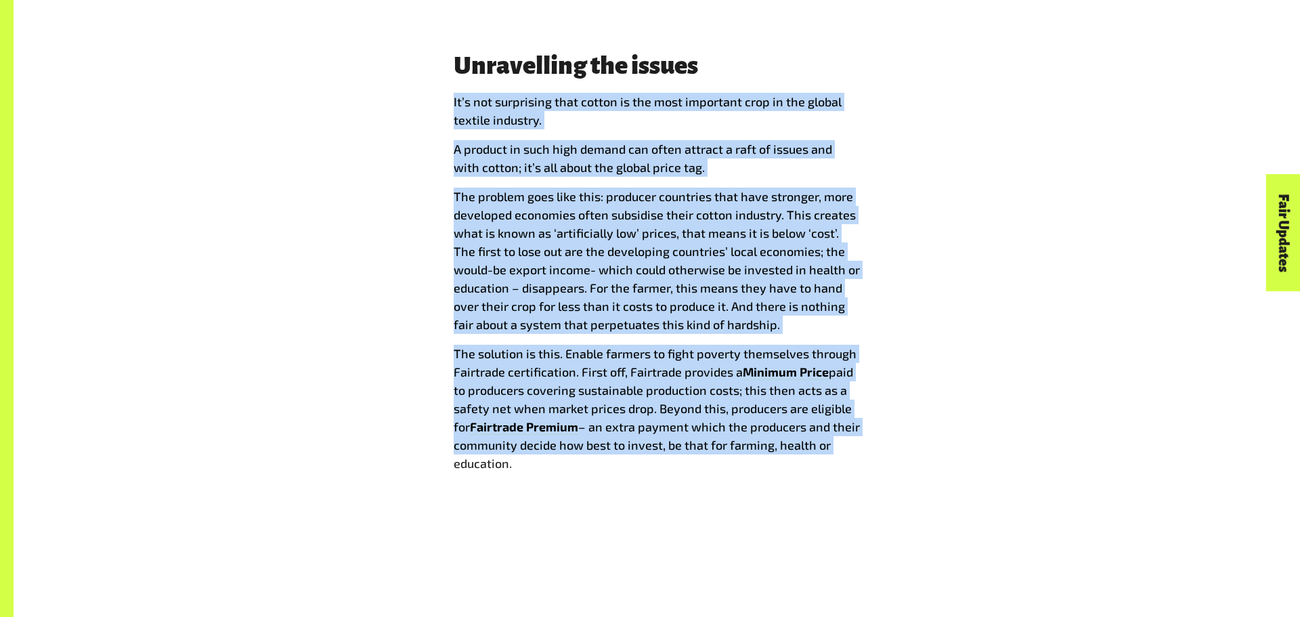
drag, startPoint x: 454, startPoint y: 100, endPoint x: 1075, endPoint y: 449, distance: 711.7
click at [1075, 449] on div "Unravelling the issues I t’s not surprising that cotton is the most important c…" at bounding box center [656, 267] width 845 height 431
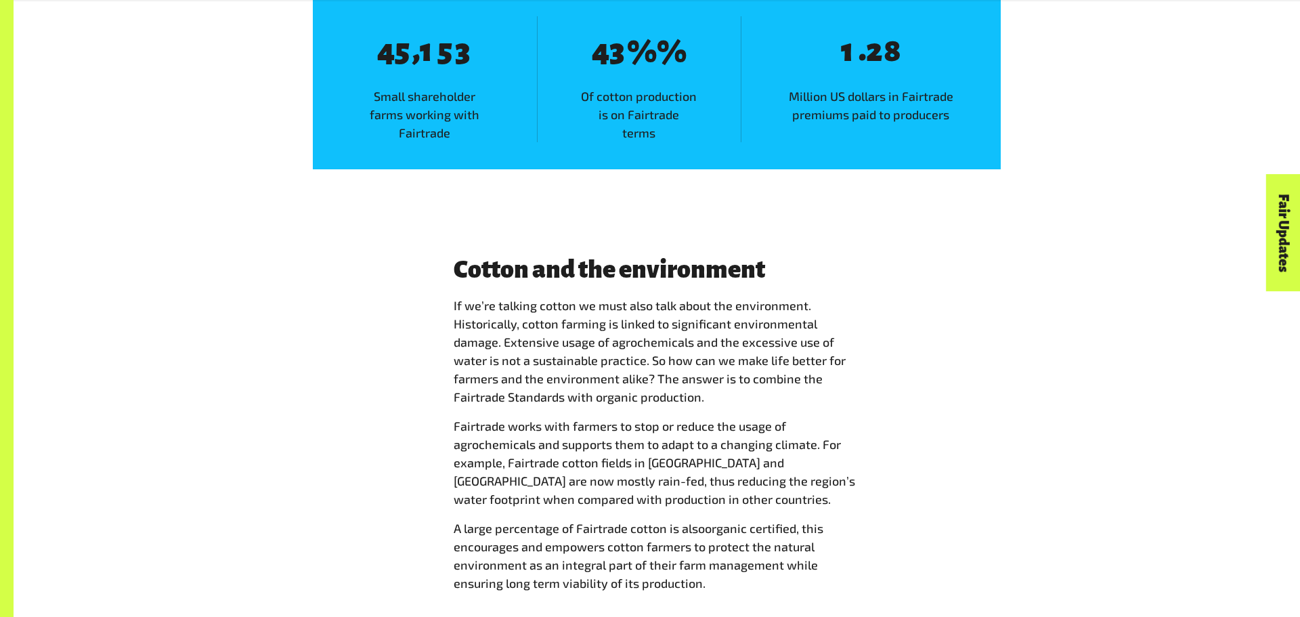
scroll to position [2503, 0]
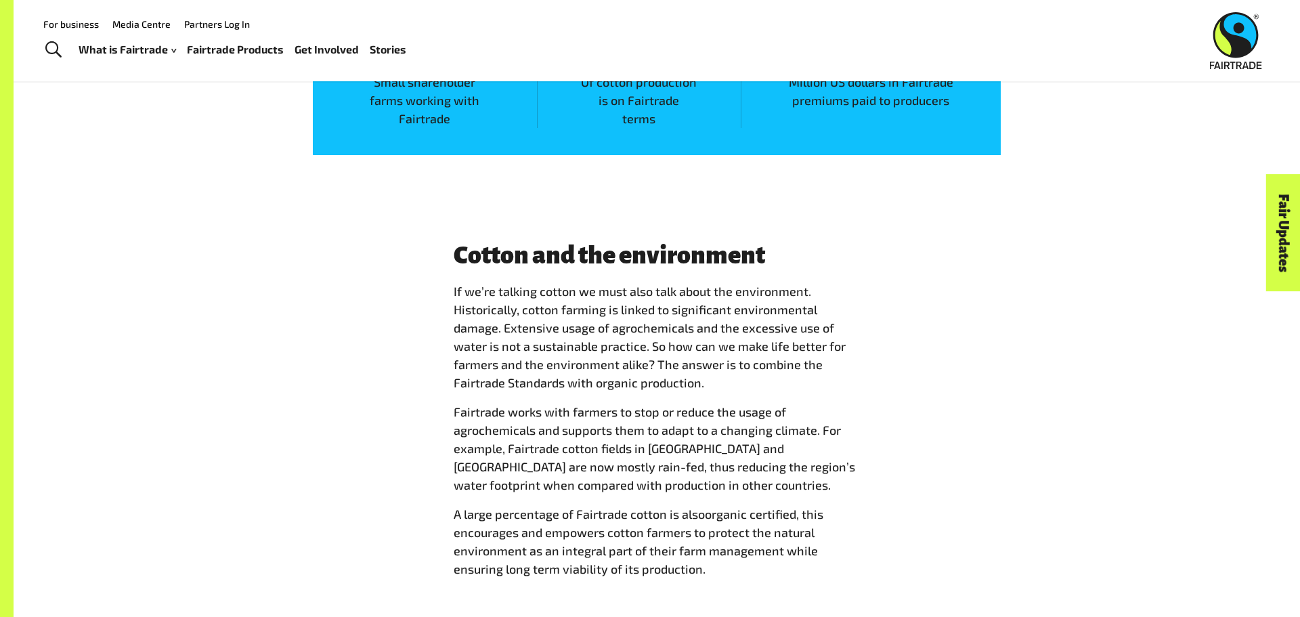
scroll to position [2517, 0]
